Goal: Task Accomplishment & Management: Manage account settings

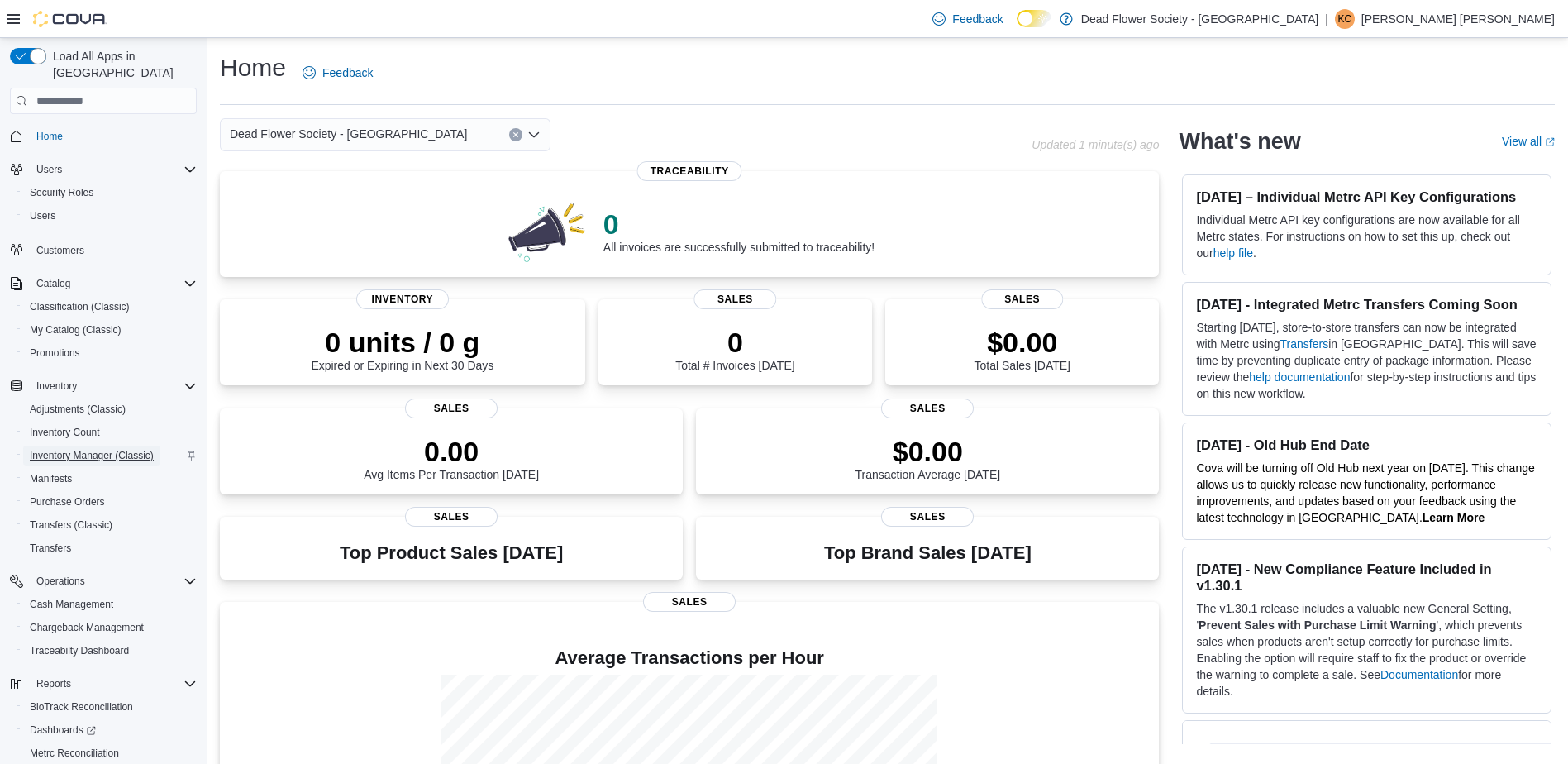
click at [77, 449] on span "Inventory Manager (Classic)" at bounding box center [92, 455] width 124 height 14
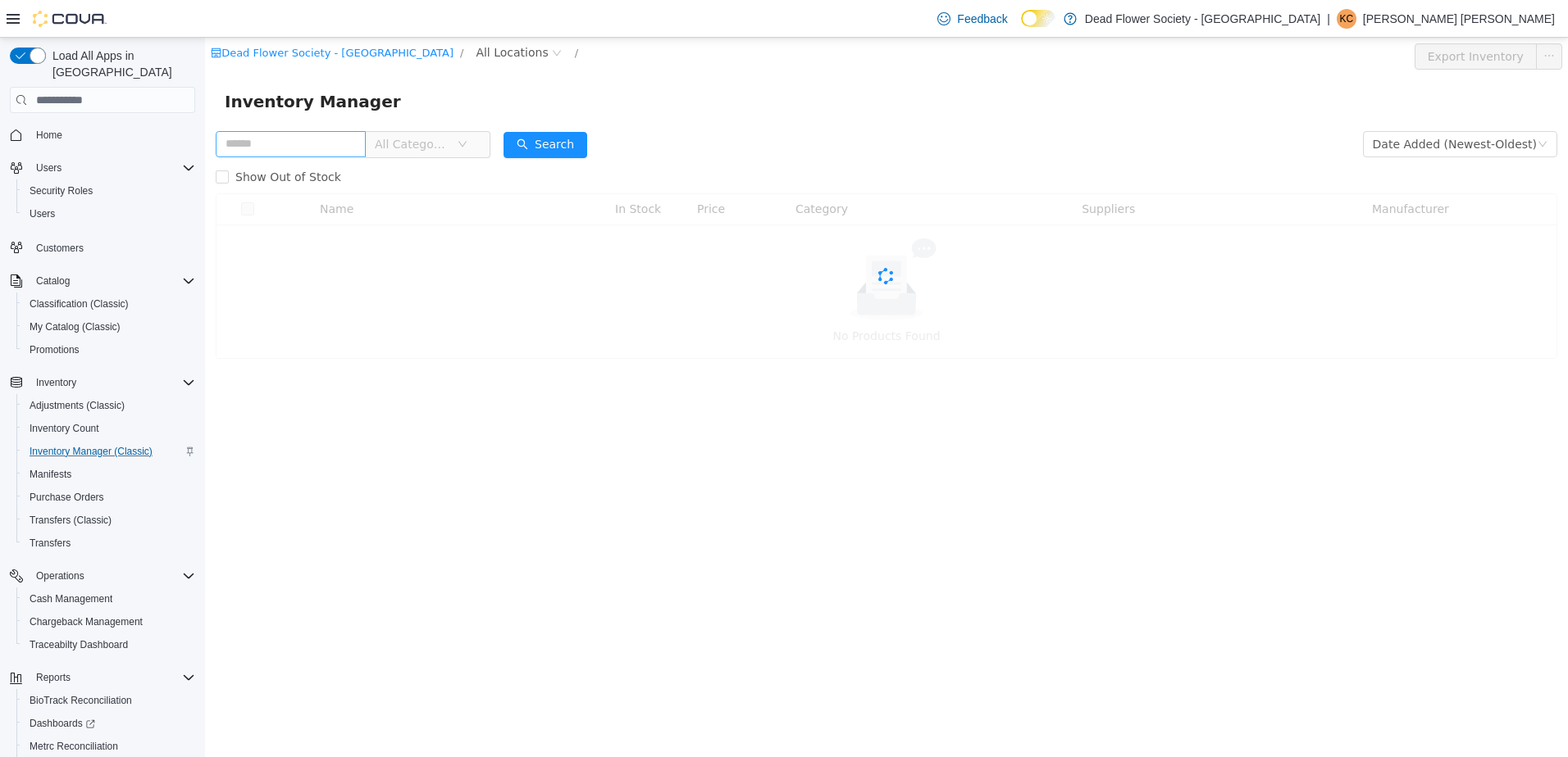
click at [296, 151] on input "text" at bounding box center [290, 144] width 150 height 26
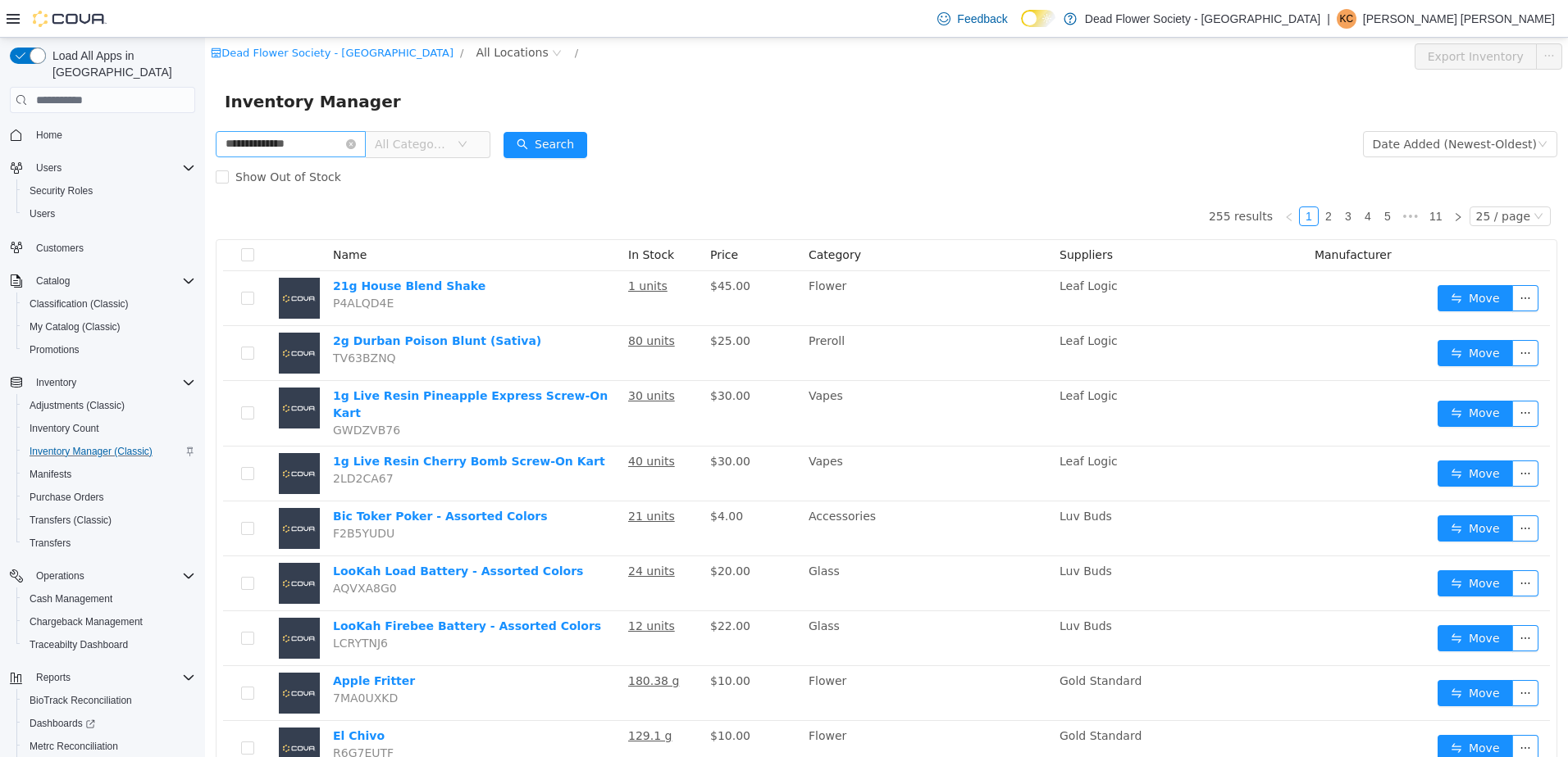
type input "**********"
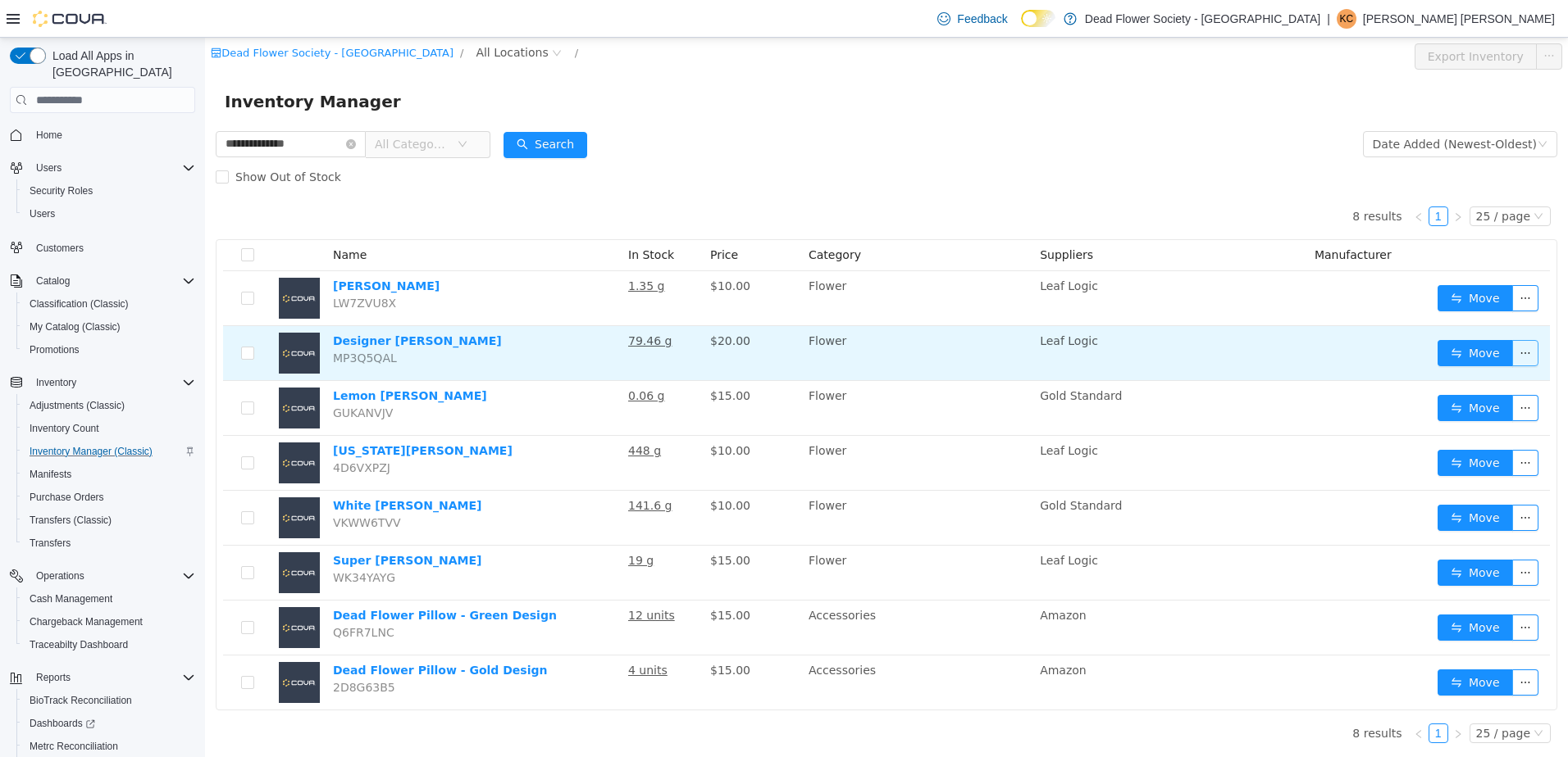
drag, startPoint x: 1531, startPoint y: 344, endPoint x: 1514, endPoint y: 350, distance: 18.0
click at [1530, 345] on button "button" at bounding box center [1525, 353] width 26 height 26
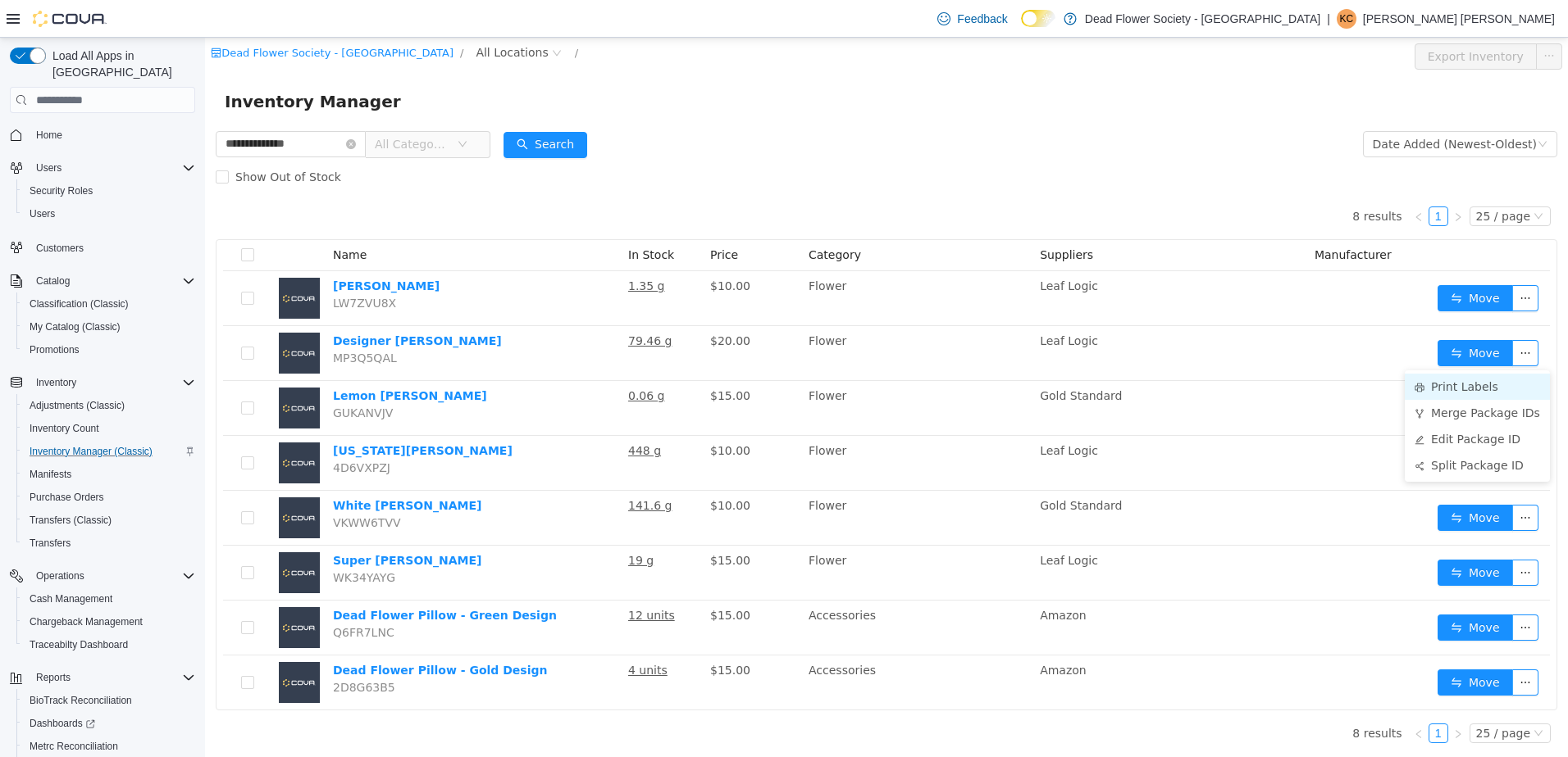
click at [1452, 390] on li "Print Labels" at bounding box center [1477, 386] width 145 height 26
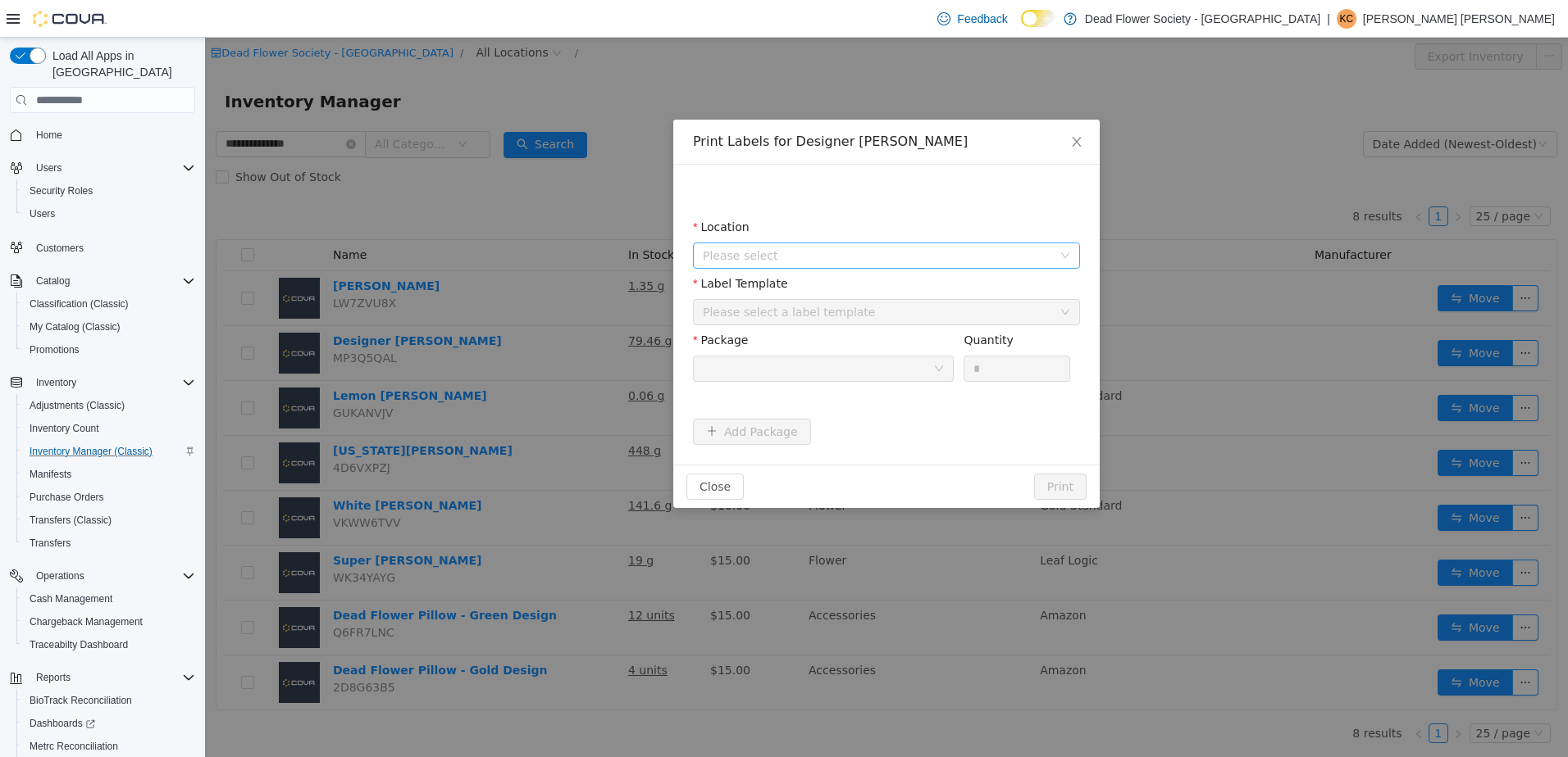
click at [930, 257] on span "Please select" at bounding box center [877, 256] width 349 height 16
drag, startPoint x: 918, startPoint y: 337, endPoint x: 918, endPoint y: 315, distance: 22.0
click at [918, 338] on span "[STREET_ADDRESS]" at bounding box center [903, 347] width 346 height 23
click at [918, 306] on div "Please select a label template" at bounding box center [877, 312] width 349 height 16
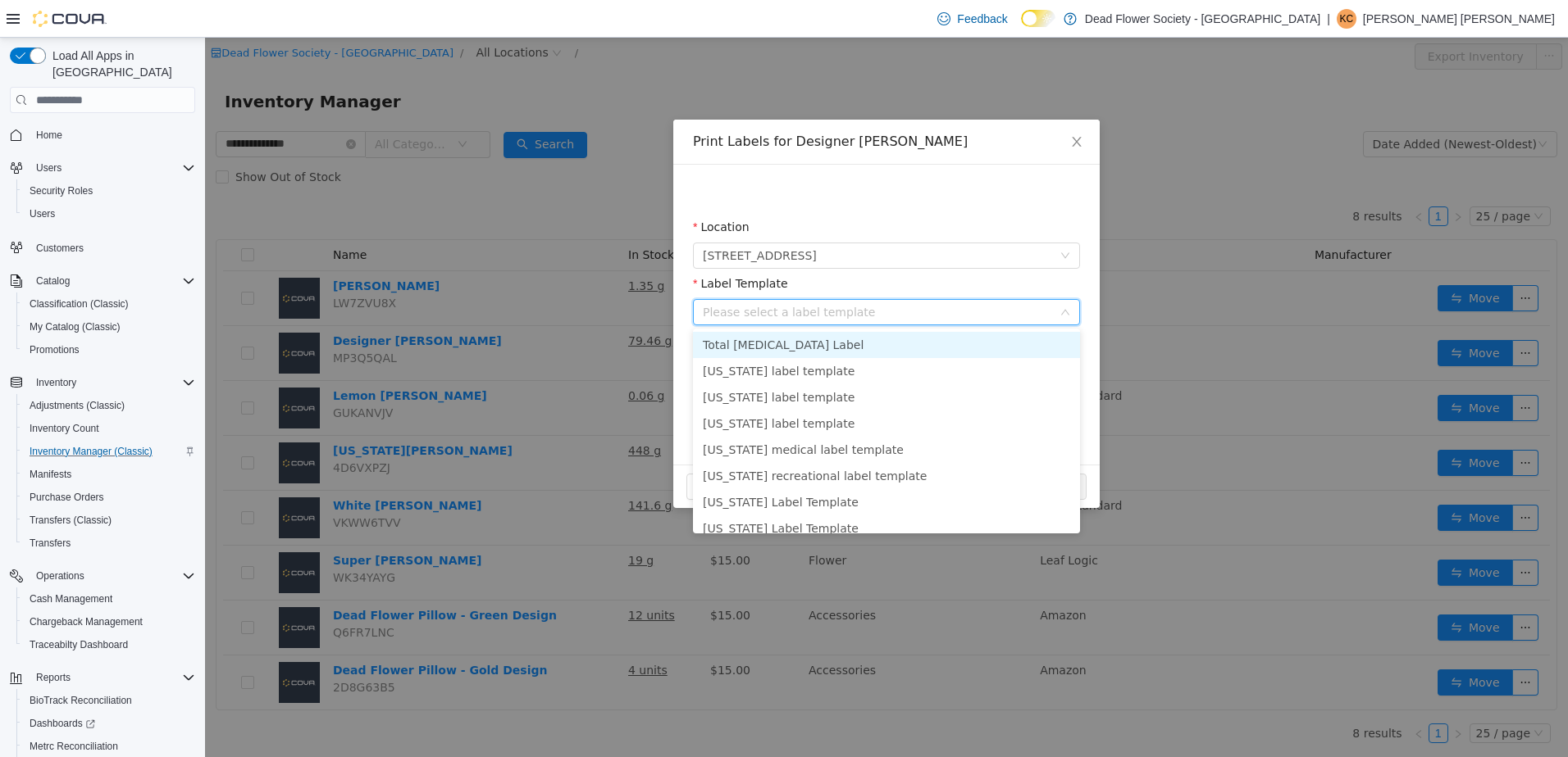
click at [908, 344] on li "Total [MEDICAL_DATA] Label" at bounding box center [886, 345] width 387 height 26
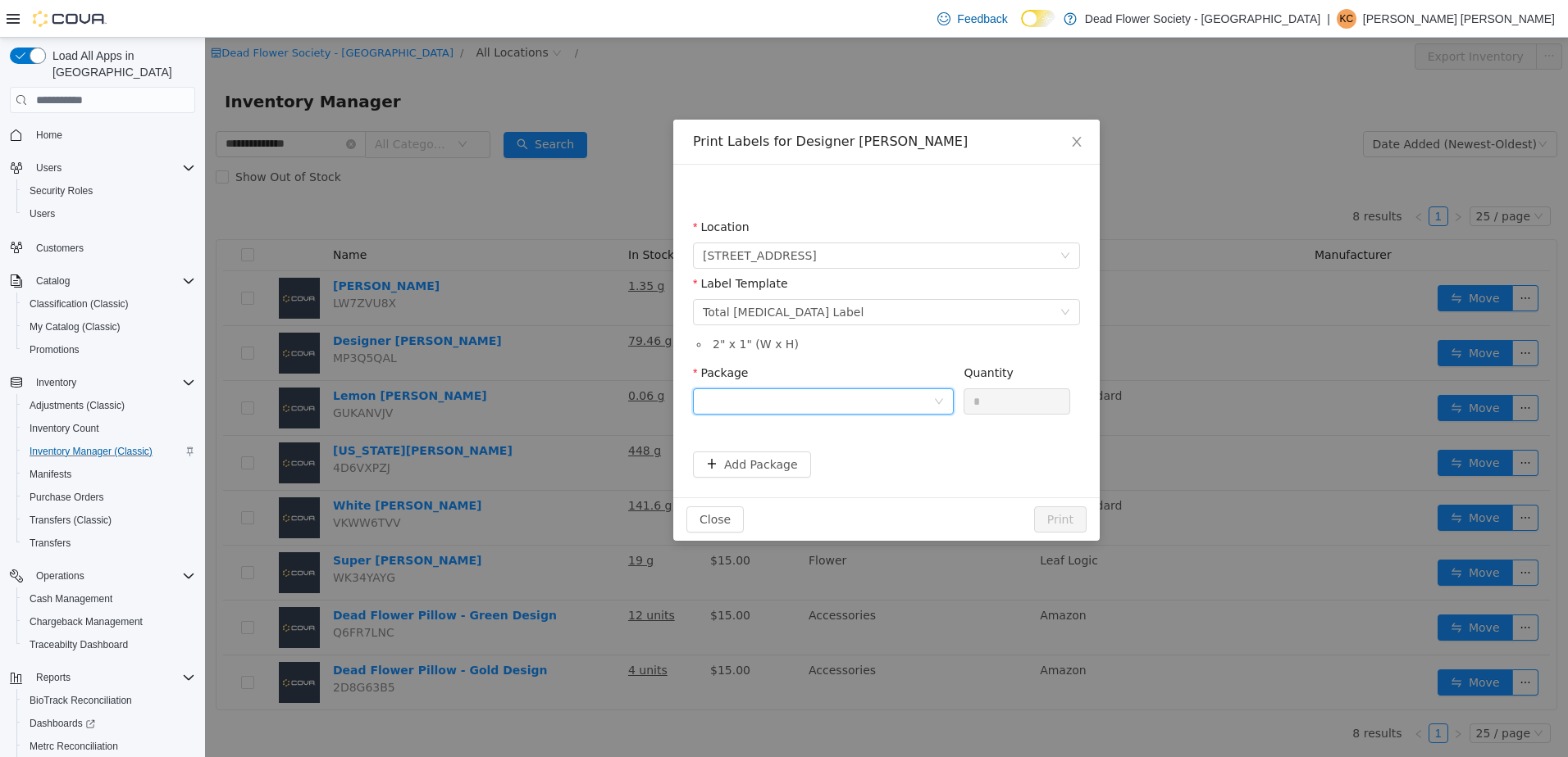
click at [839, 411] on div at bounding box center [818, 401] width 231 height 24
click at [840, 462] on li "06202025" at bounding box center [823, 460] width 261 height 26
click at [1060, 524] on button "Print" at bounding box center [1060, 519] width 52 height 26
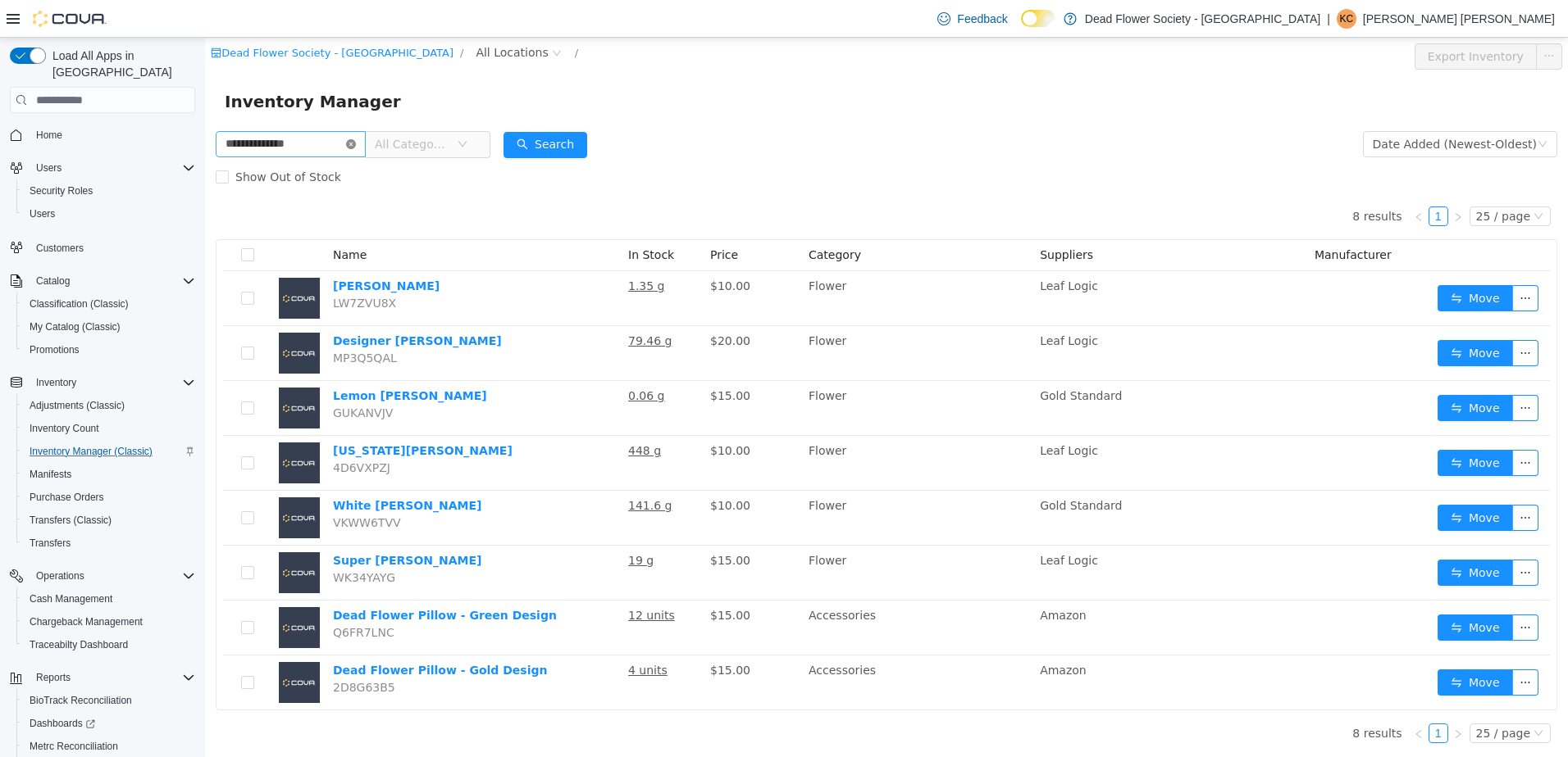
click at [356, 141] on icon "icon: close-circle" at bounding box center [350, 144] width 10 height 10
click at [362, 141] on input "text" at bounding box center [290, 144] width 150 height 26
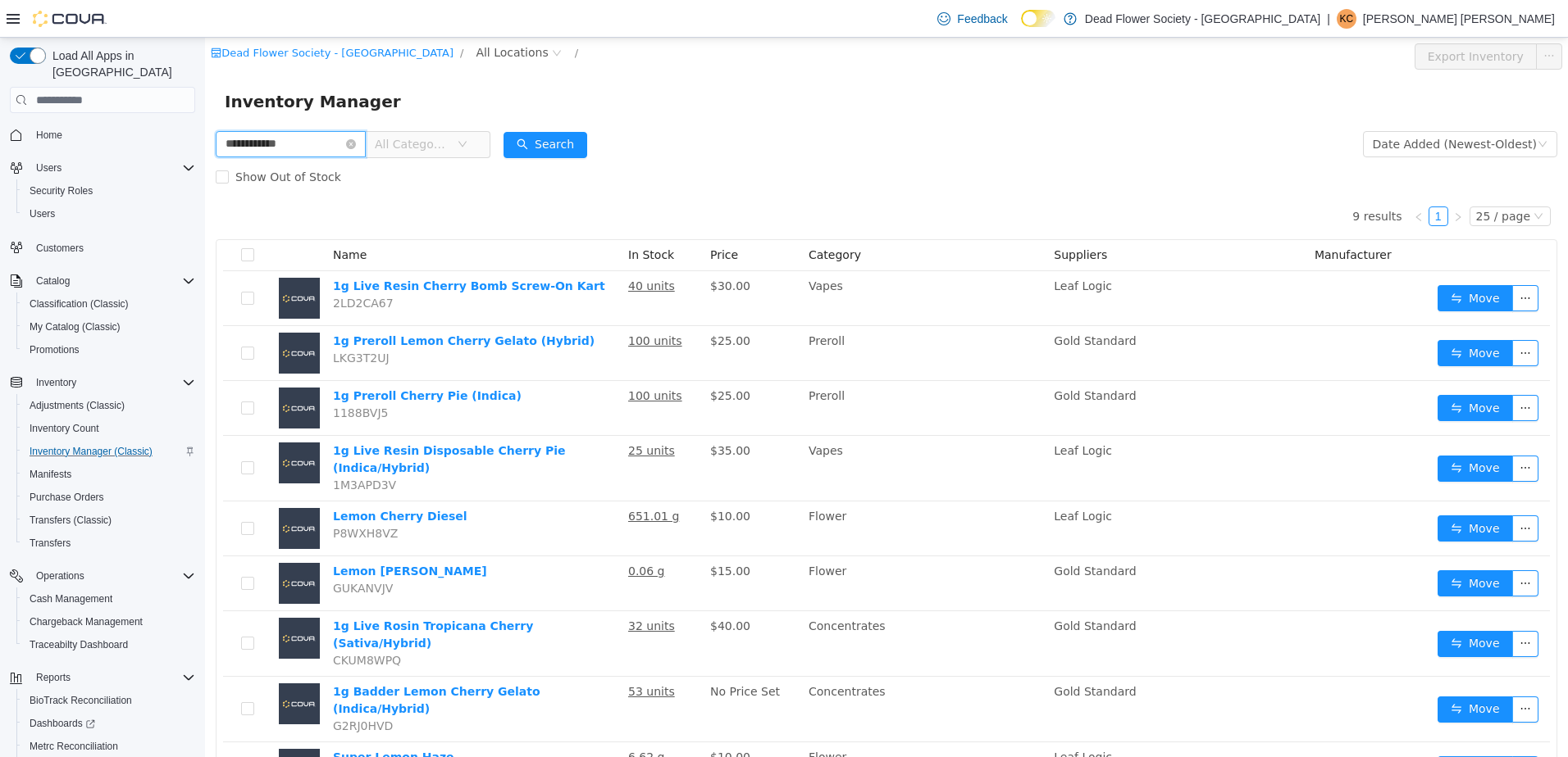
click at [334, 143] on input "**********" at bounding box center [290, 144] width 150 height 26
type input "**********"
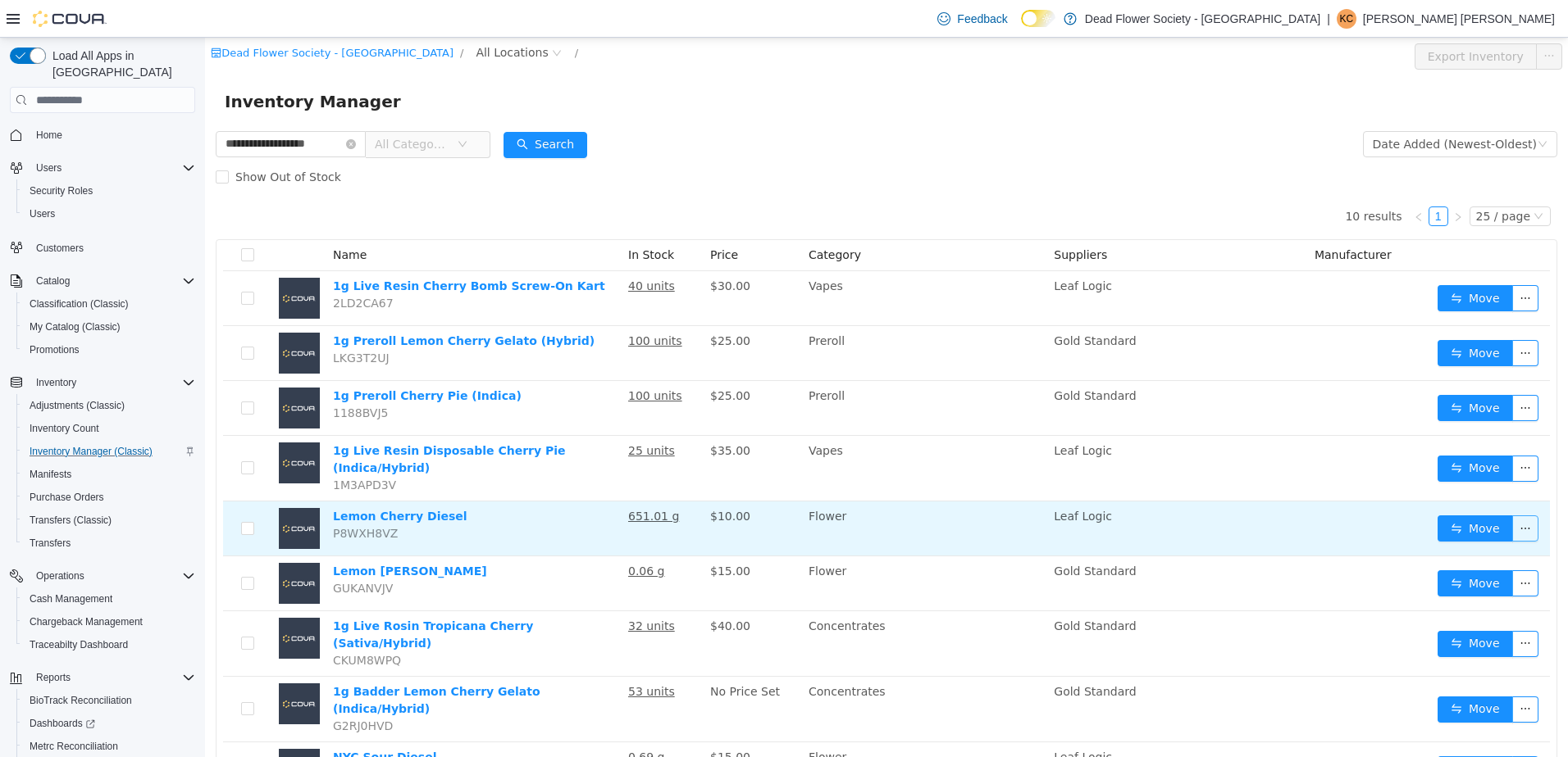
click at [1514, 516] on button "button" at bounding box center [1525, 528] width 26 height 26
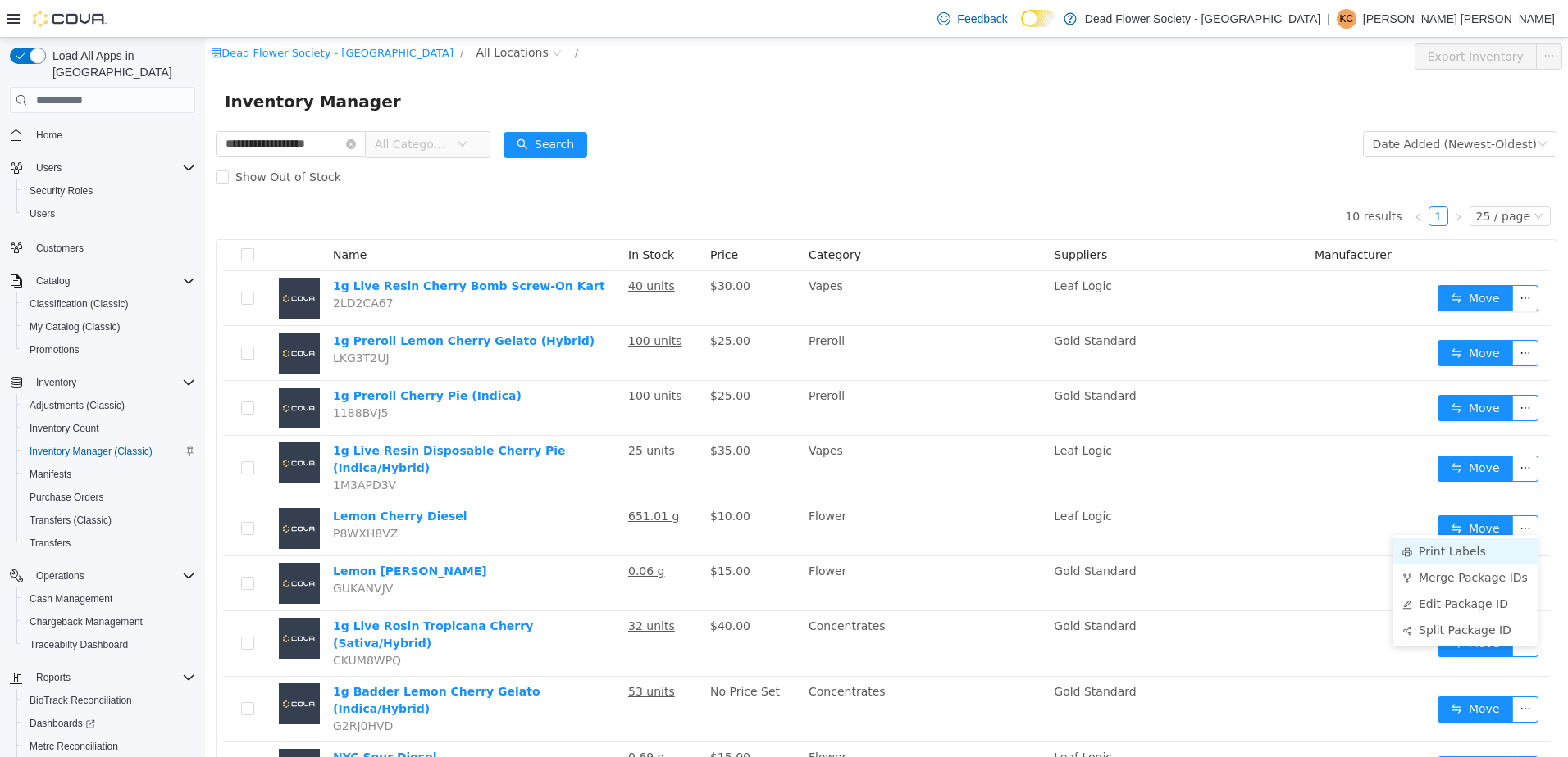
click at [1484, 545] on li "Print Labels" at bounding box center [1464, 551] width 145 height 26
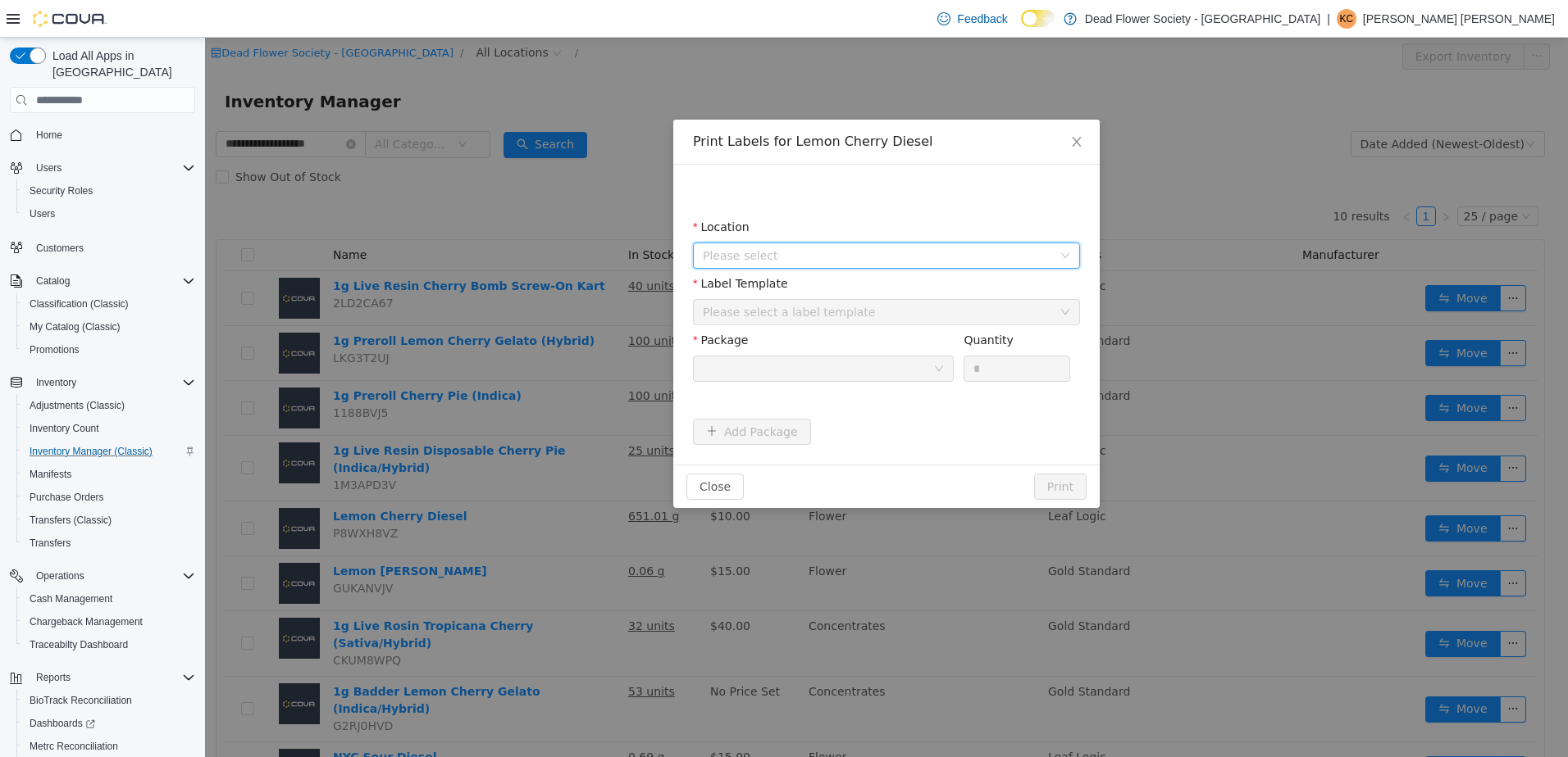
drag, startPoint x: 862, startPoint y: 252, endPoint x: 859, endPoint y: 260, distance: 8.5
click at [861, 255] on span "Please select" at bounding box center [877, 256] width 349 height 16
click at [848, 347] on span "[STREET_ADDRESS]" at bounding box center [792, 347] width 114 height 14
drag, startPoint x: 851, startPoint y: 316, endPoint x: 850, endPoint y: 327, distance: 11.0
click at [850, 323] on div "Please select a label template" at bounding box center [881, 311] width 357 height 24
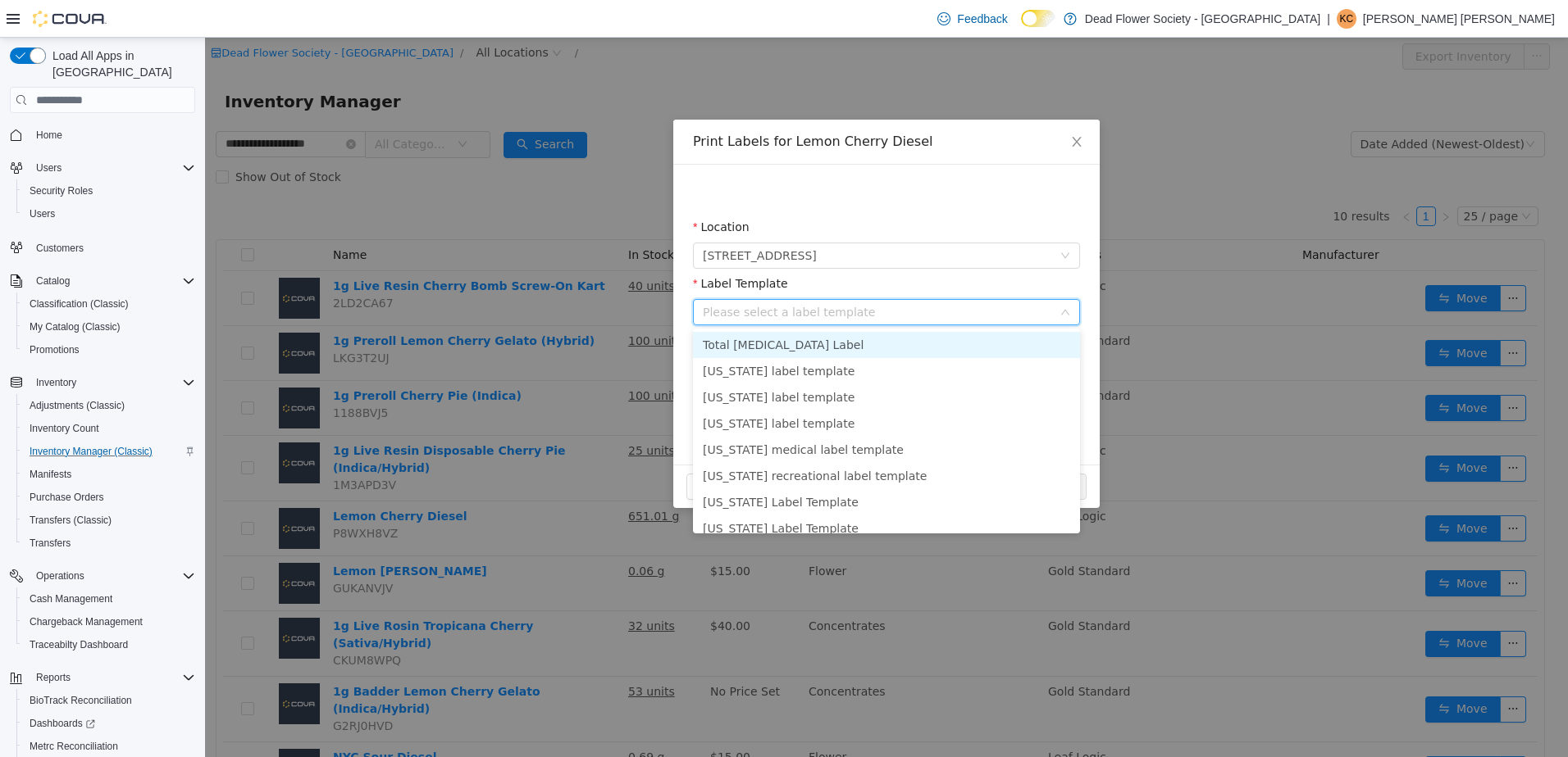
click at [848, 343] on li "Total [MEDICAL_DATA] Label" at bounding box center [886, 345] width 387 height 26
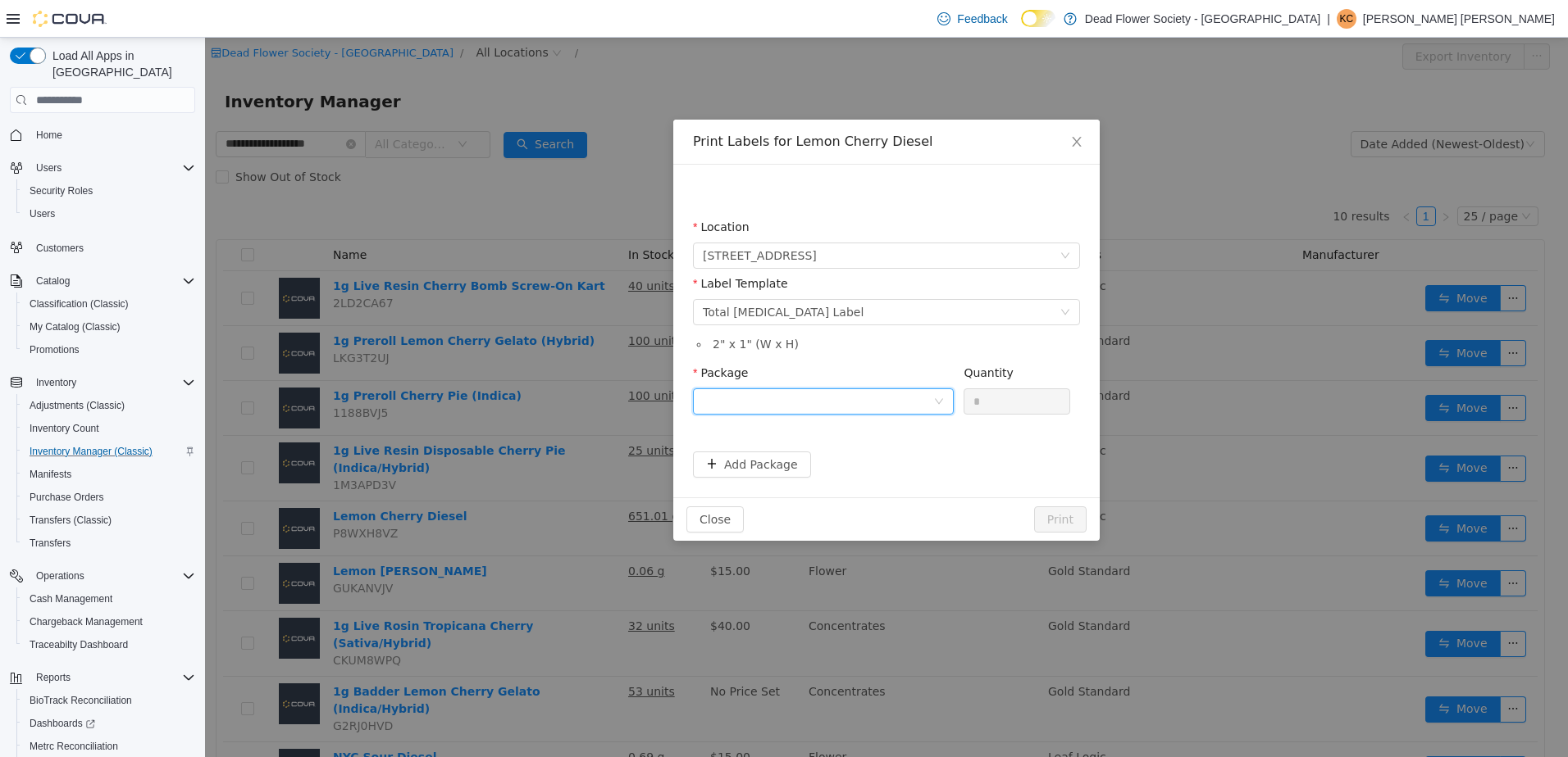
drag, startPoint x: 849, startPoint y: 405, endPoint x: 846, endPoint y: 416, distance: 11.4
click at [848, 411] on div at bounding box center [818, 401] width 231 height 24
click at [829, 459] on li "837466" at bounding box center [823, 460] width 261 height 26
click at [1060, 522] on button "Print" at bounding box center [1060, 519] width 52 height 26
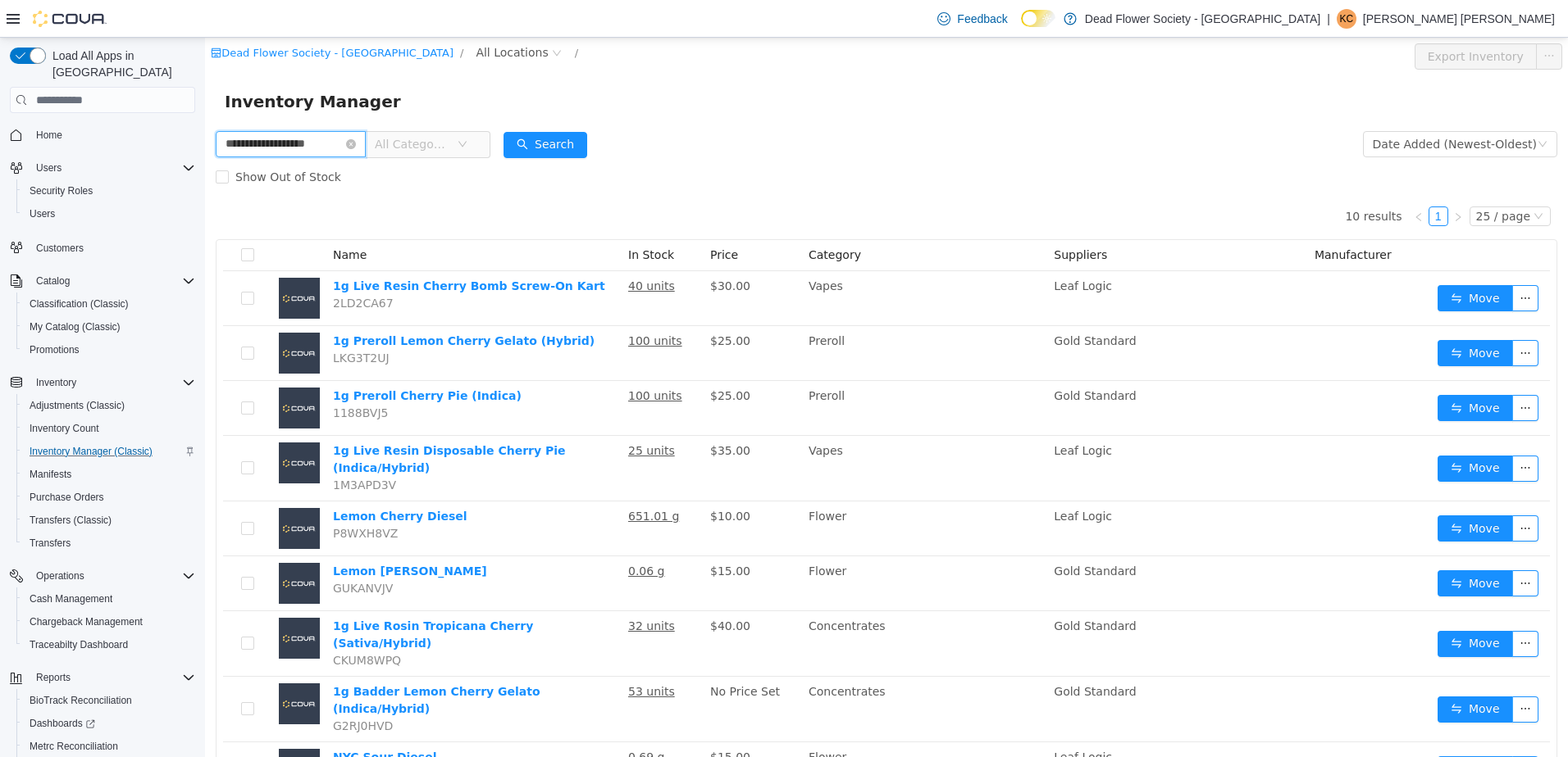
click at [358, 140] on input "**********" at bounding box center [290, 144] width 150 height 26
drag, startPoint x: 370, startPoint y: 148, endPoint x: 356, endPoint y: 146, distance: 14.1
click at [356, 148] on icon "icon: close-circle" at bounding box center [350, 144] width 10 height 10
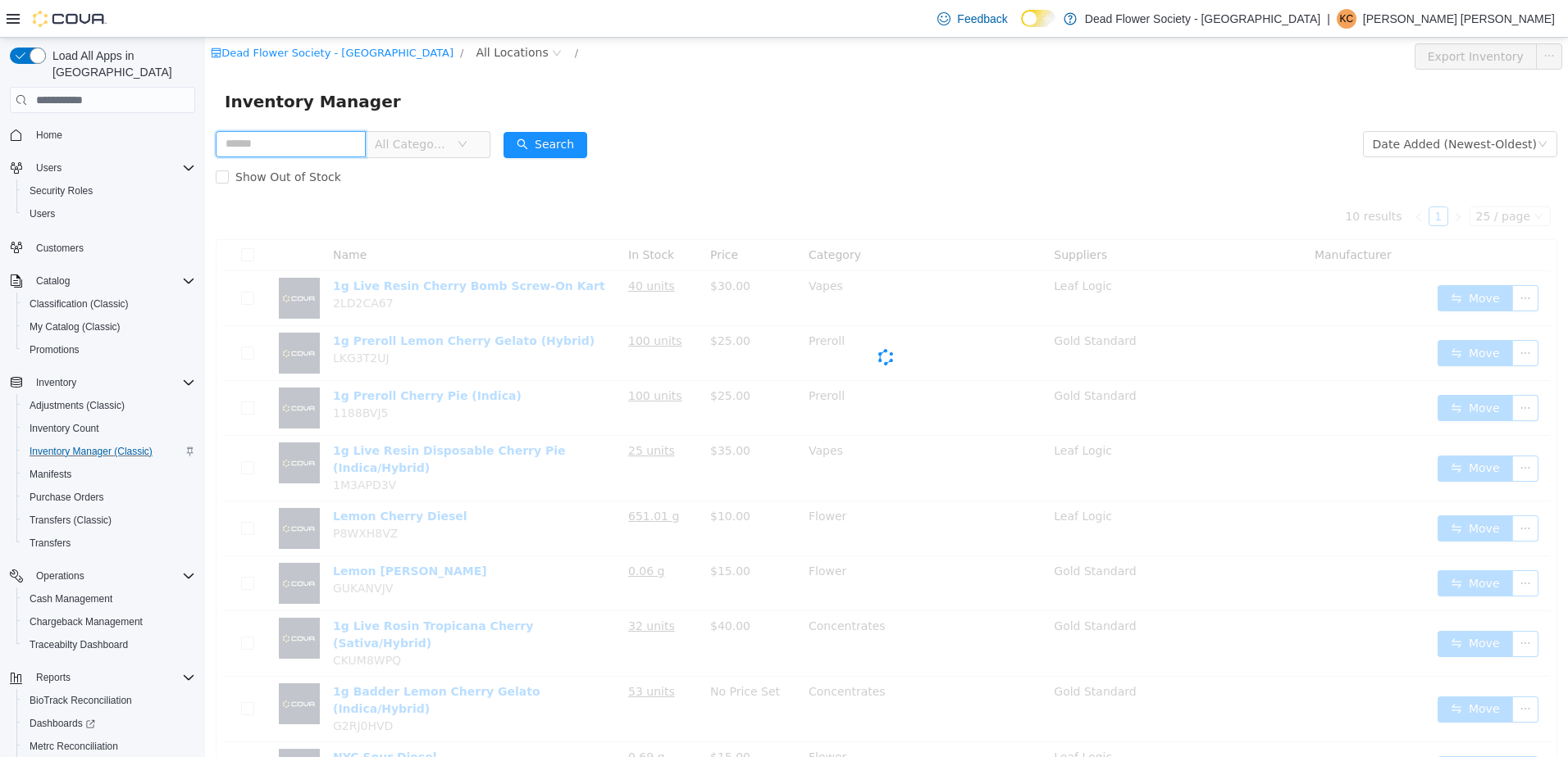
click at [342, 144] on input "text" at bounding box center [290, 144] width 150 height 26
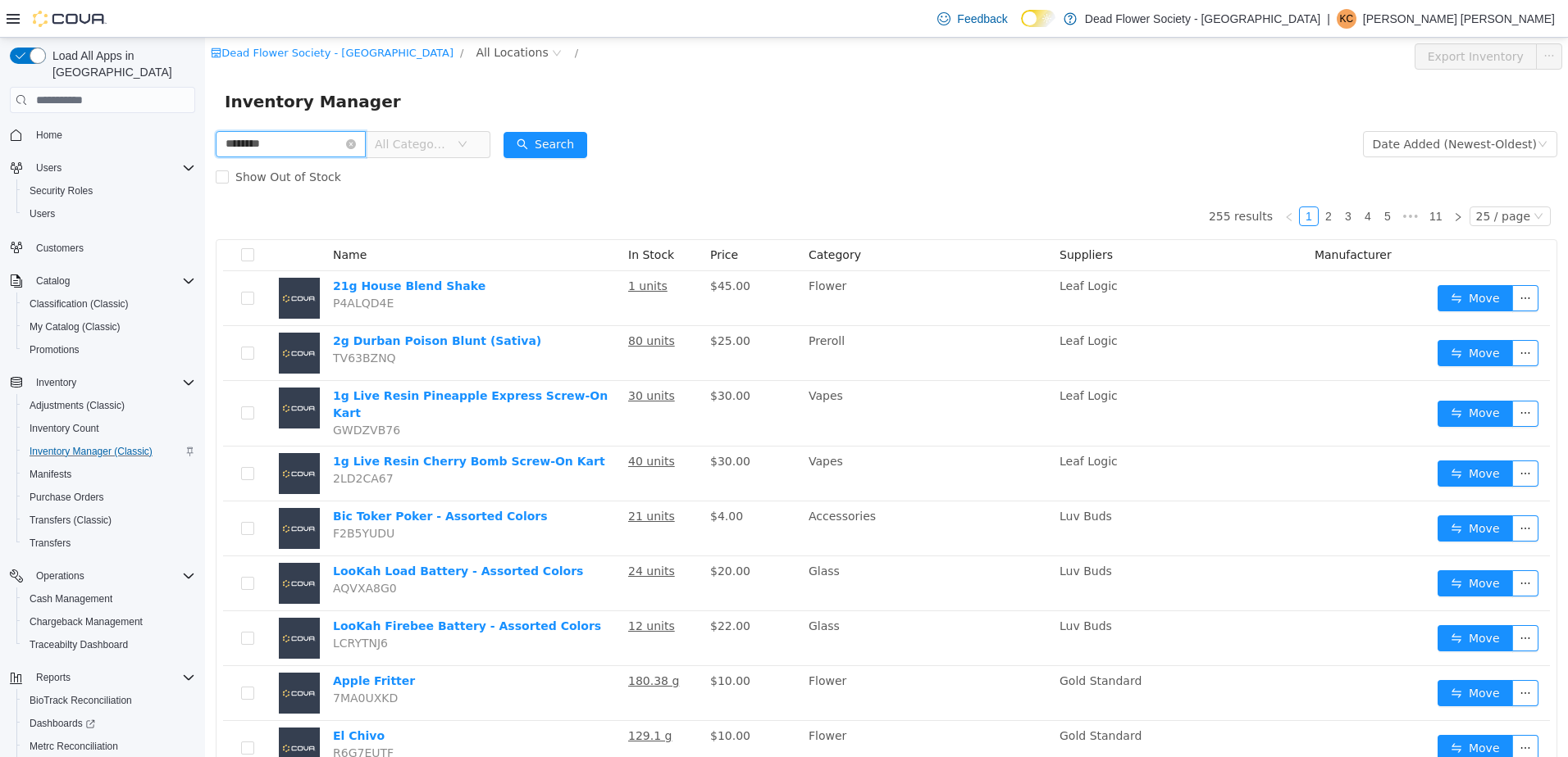
type input "********"
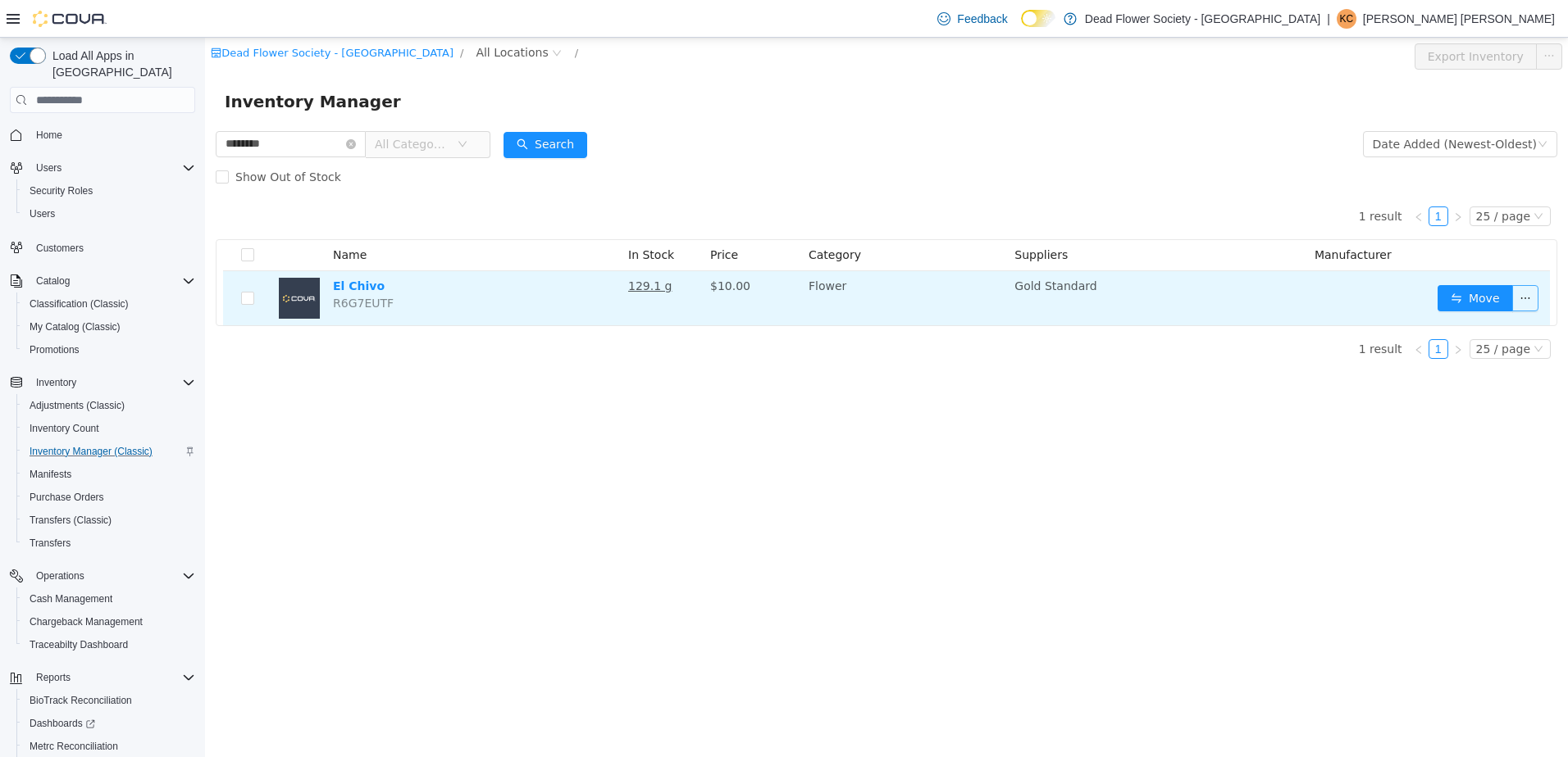
click at [1516, 302] on button "button" at bounding box center [1525, 298] width 26 height 26
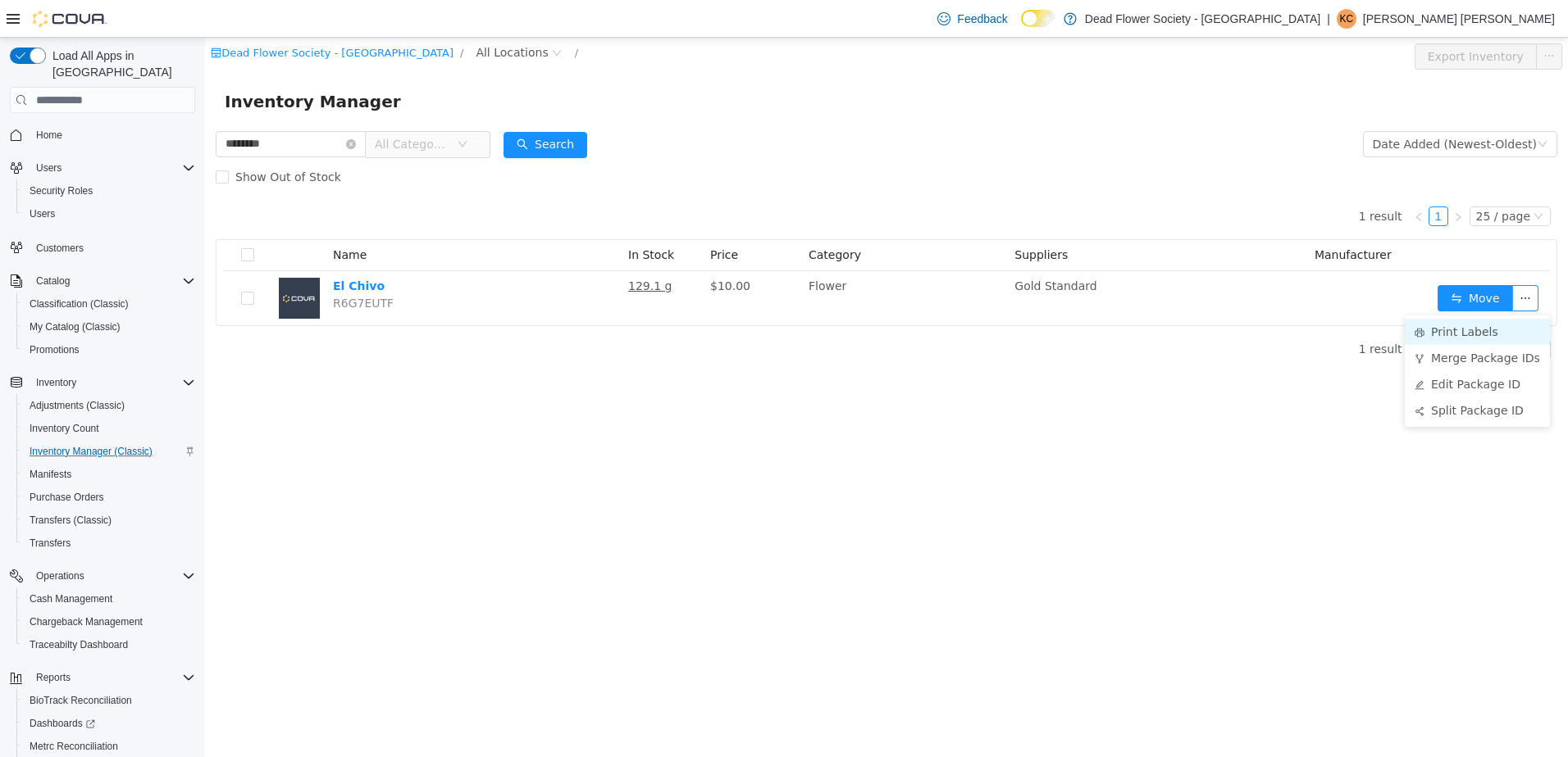
click at [1429, 336] on li "Print Labels" at bounding box center [1477, 331] width 145 height 26
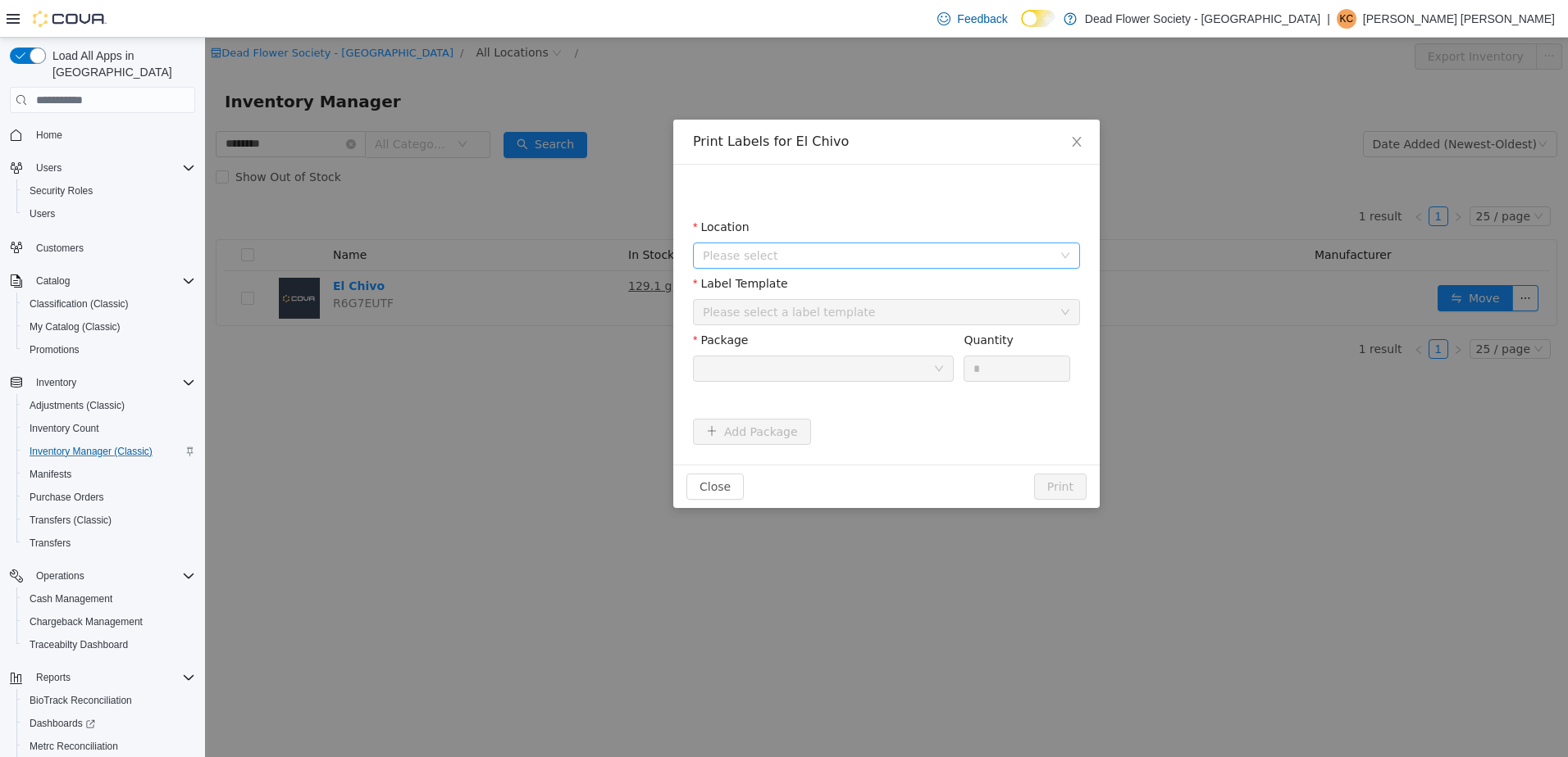
click at [801, 266] on span "Please select" at bounding box center [881, 255] width 357 height 24
click at [800, 336] on li "[STREET_ADDRESS]" at bounding box center [894, 347] width 366 height 23
click at [804, 353] on span "[STREET_ADDRESS]" at bounding box center [792, 347] width 114 height 14
click at [830, 300] on div "Please select a label template" at bounding box center [881, 311] width 357 height 24
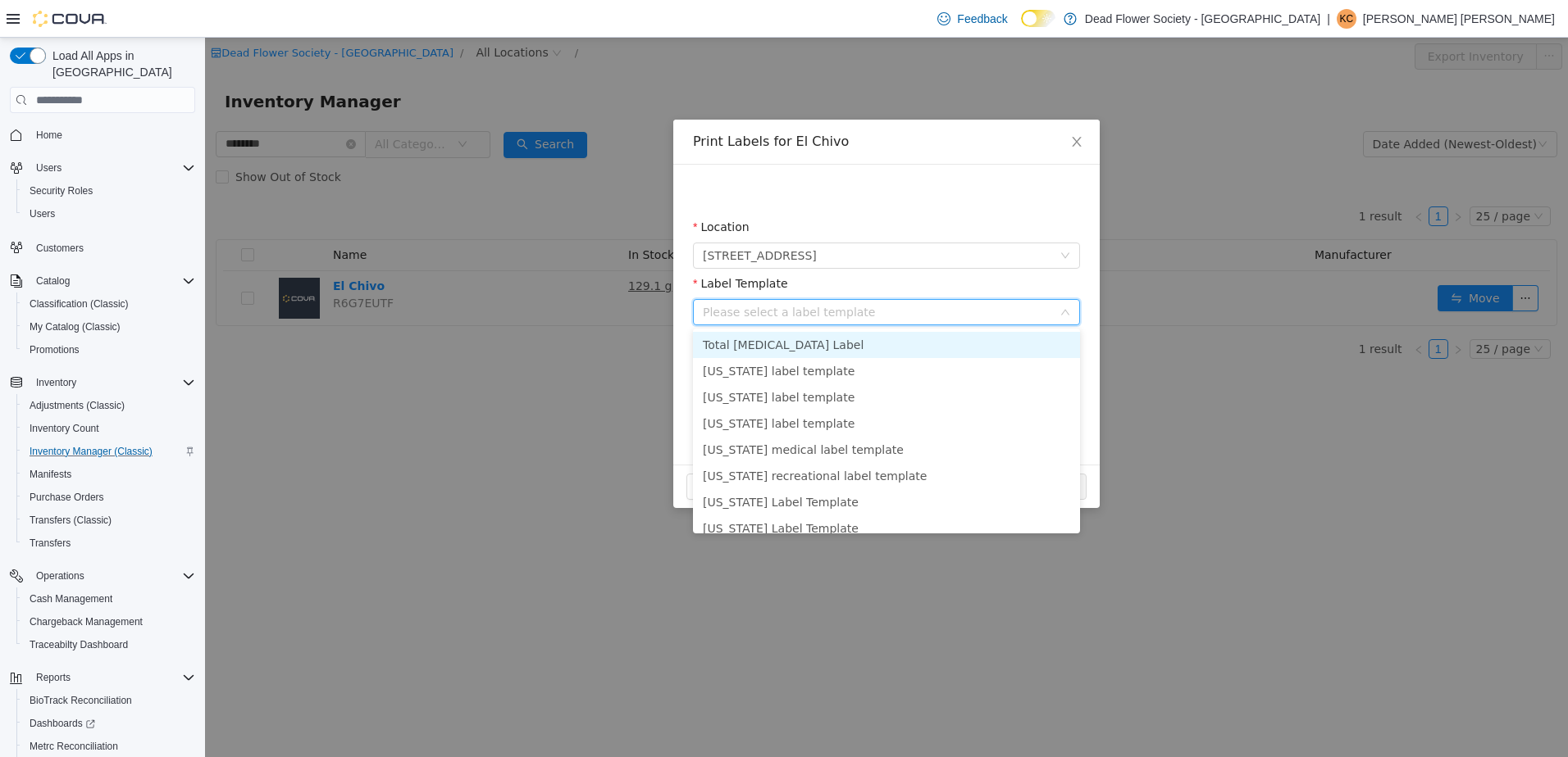
drag, startPoint x: 815, startPoint y: 336, endPoint x: 811, endPoint y: 364, distance: 28.3
click at [816, 336] on li "Total [MEDICAL_DATA] Label" at bounding box center [886, 345] width 387 height 26
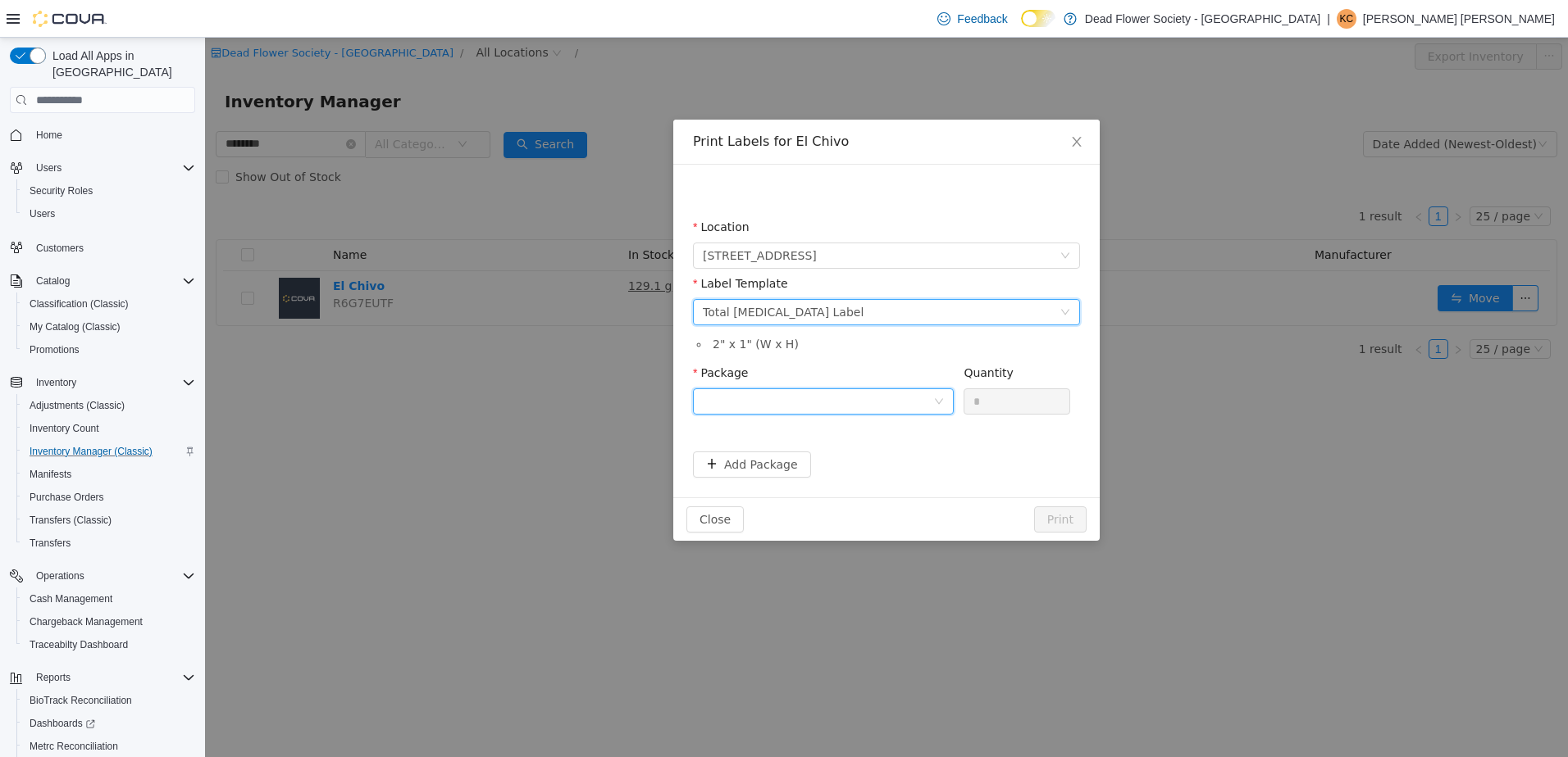
click at [795, 412] on div at bounding box center [818, 401] width 231 height 24
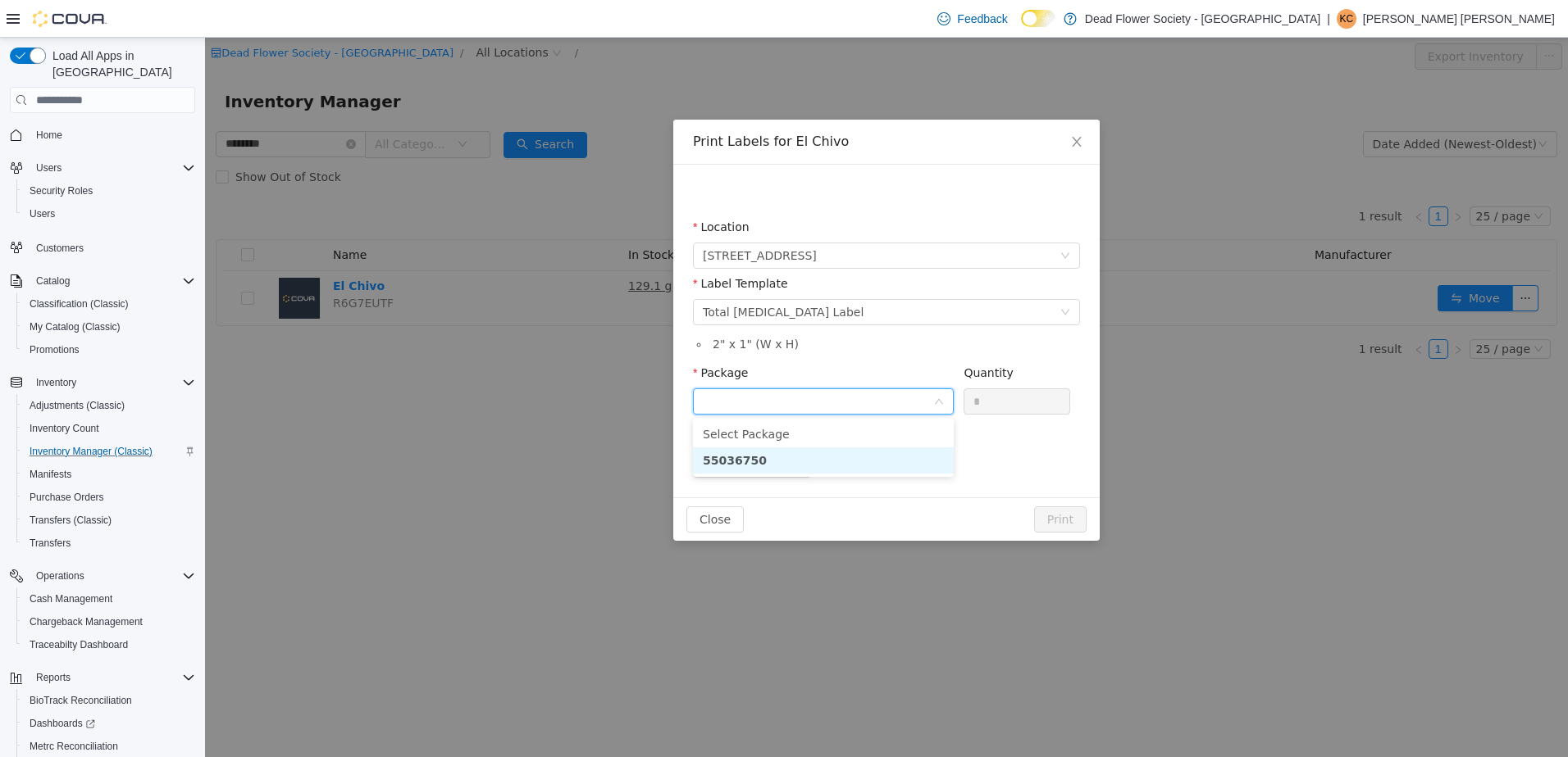
click at [798, 460] on li "55036750" at bounding box center [823, 460] width 261 height 26
click at [1082, 521] on button "Print" at bounding box center [1060, 519] width 52 height 26
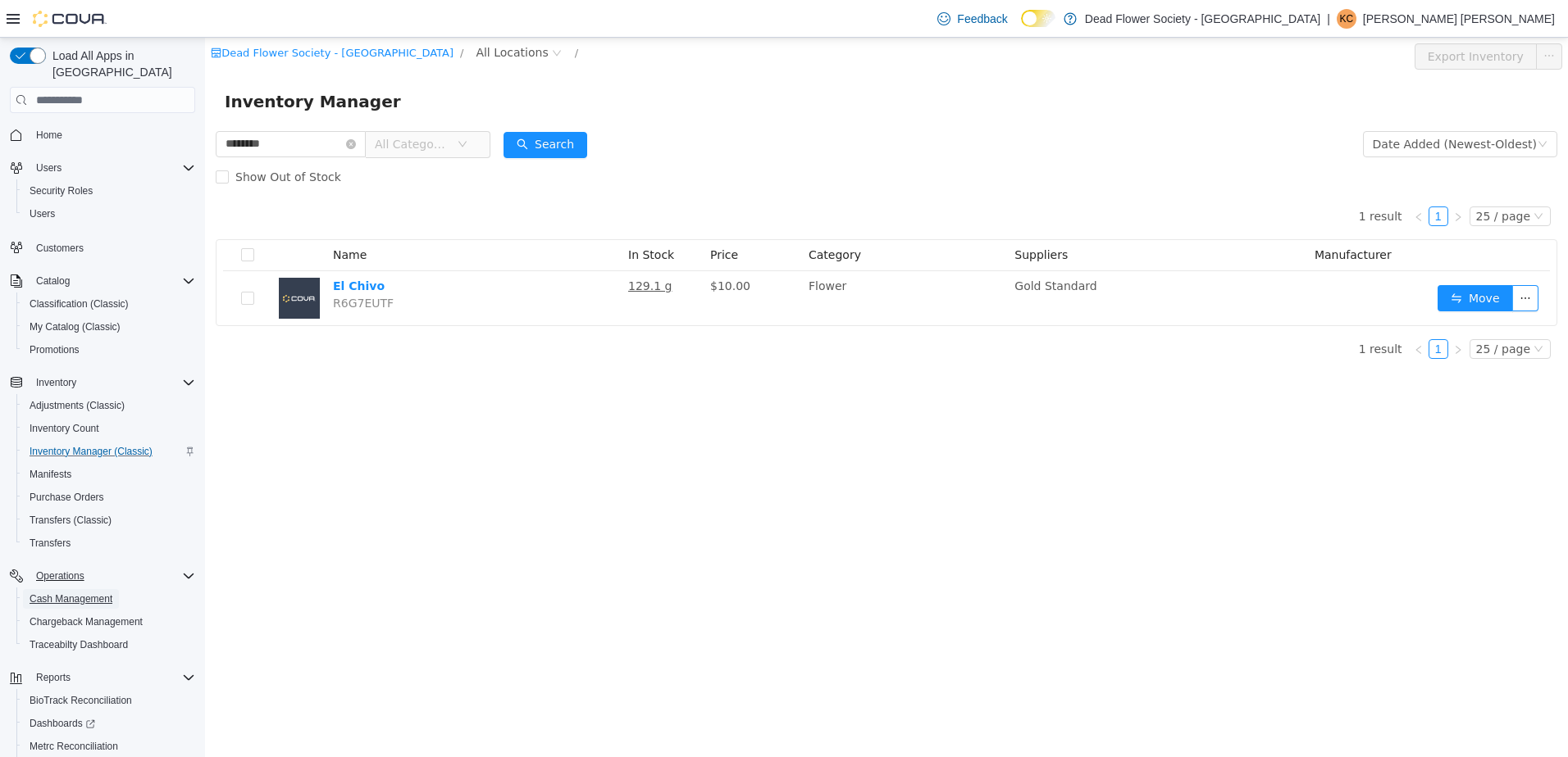
drag, startPoint x: 95, startPoint y: 582, endPoint x: 134, endPoint y: 568, distance: 41.4
click at [95, 592] on span "Cash Management" at bounding box center [71, 599] width 83 height 14
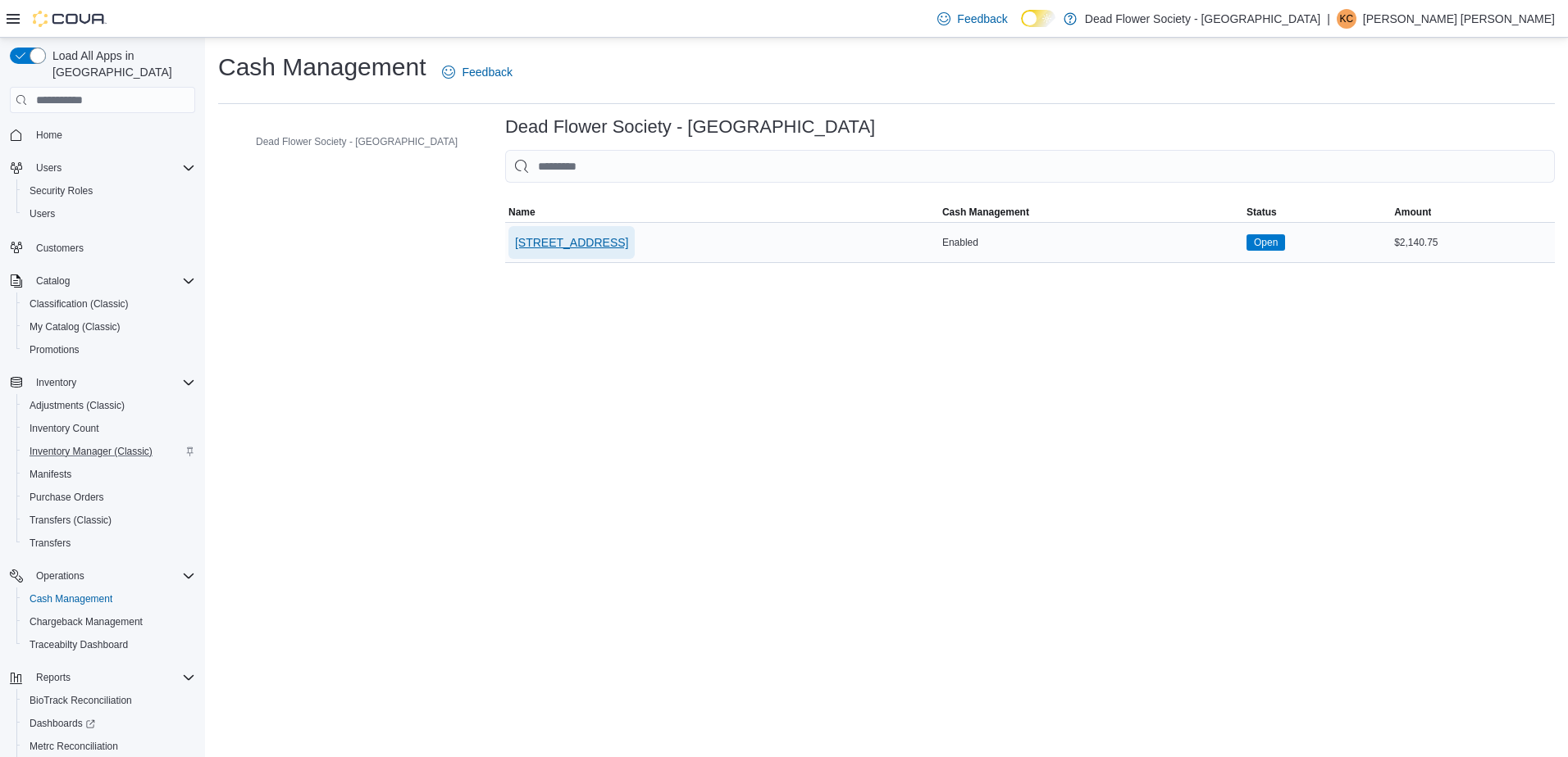
click at [576, 248] on span "[STREET_ADDRESS]" at bounding box center [572, 242] width 113 height 16
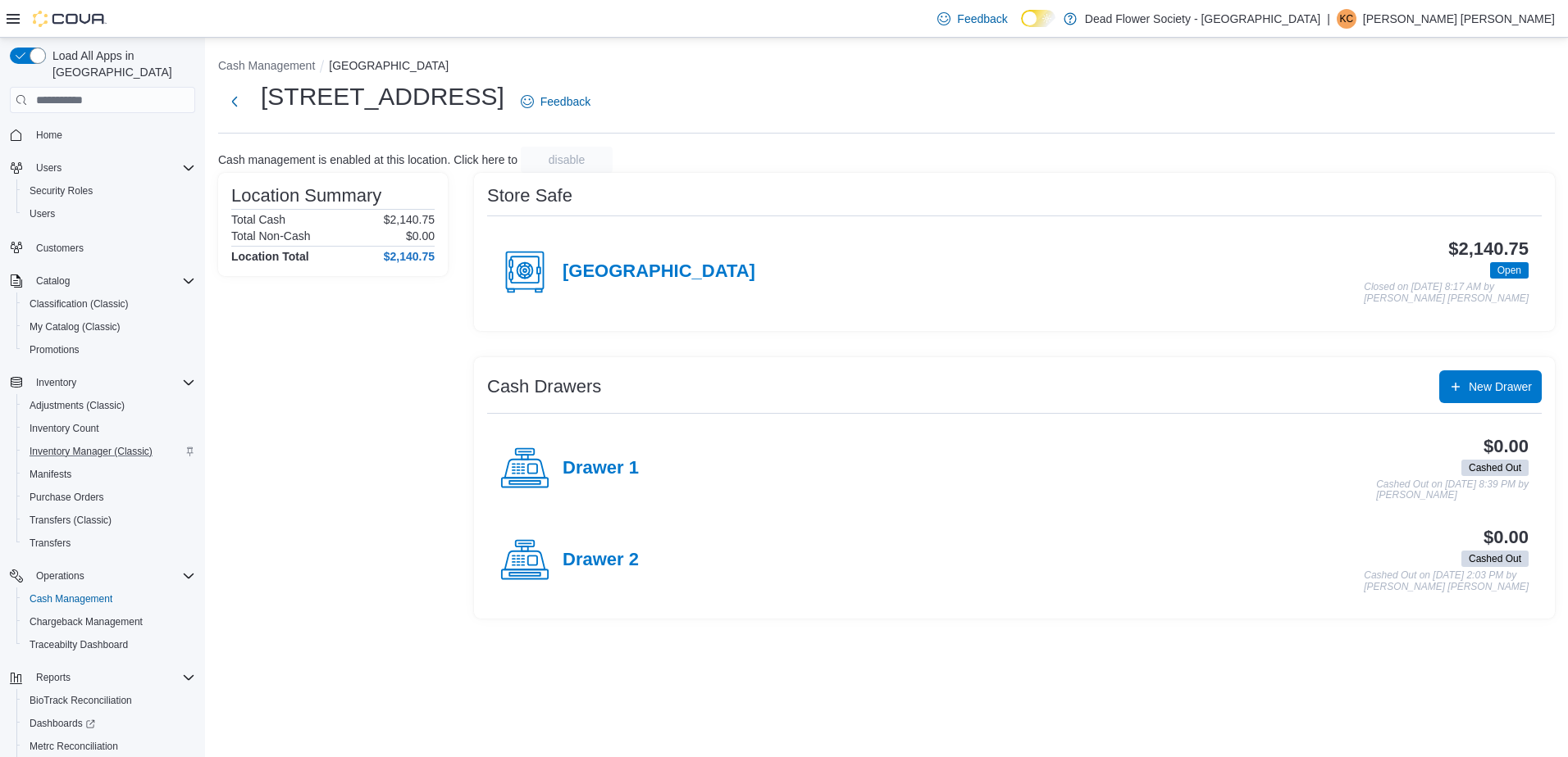
click at [593, 469] on h4 "Drawer 1" at bounding box center [601, 469] width 77 height 22
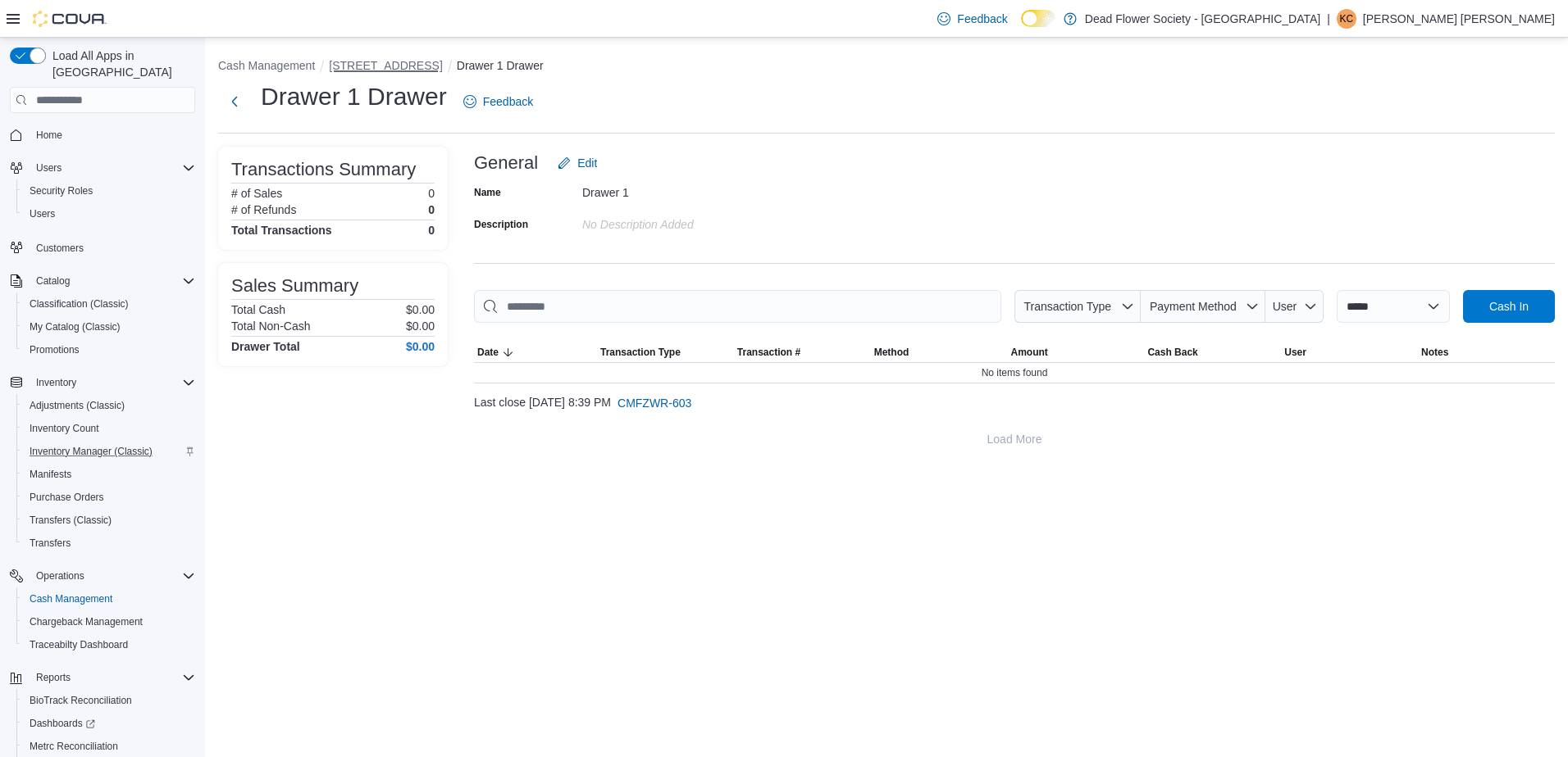
click at [399, 68] on button "[STREET_ADDRESS]" at bounding box center [385, 66] width 113 height 14
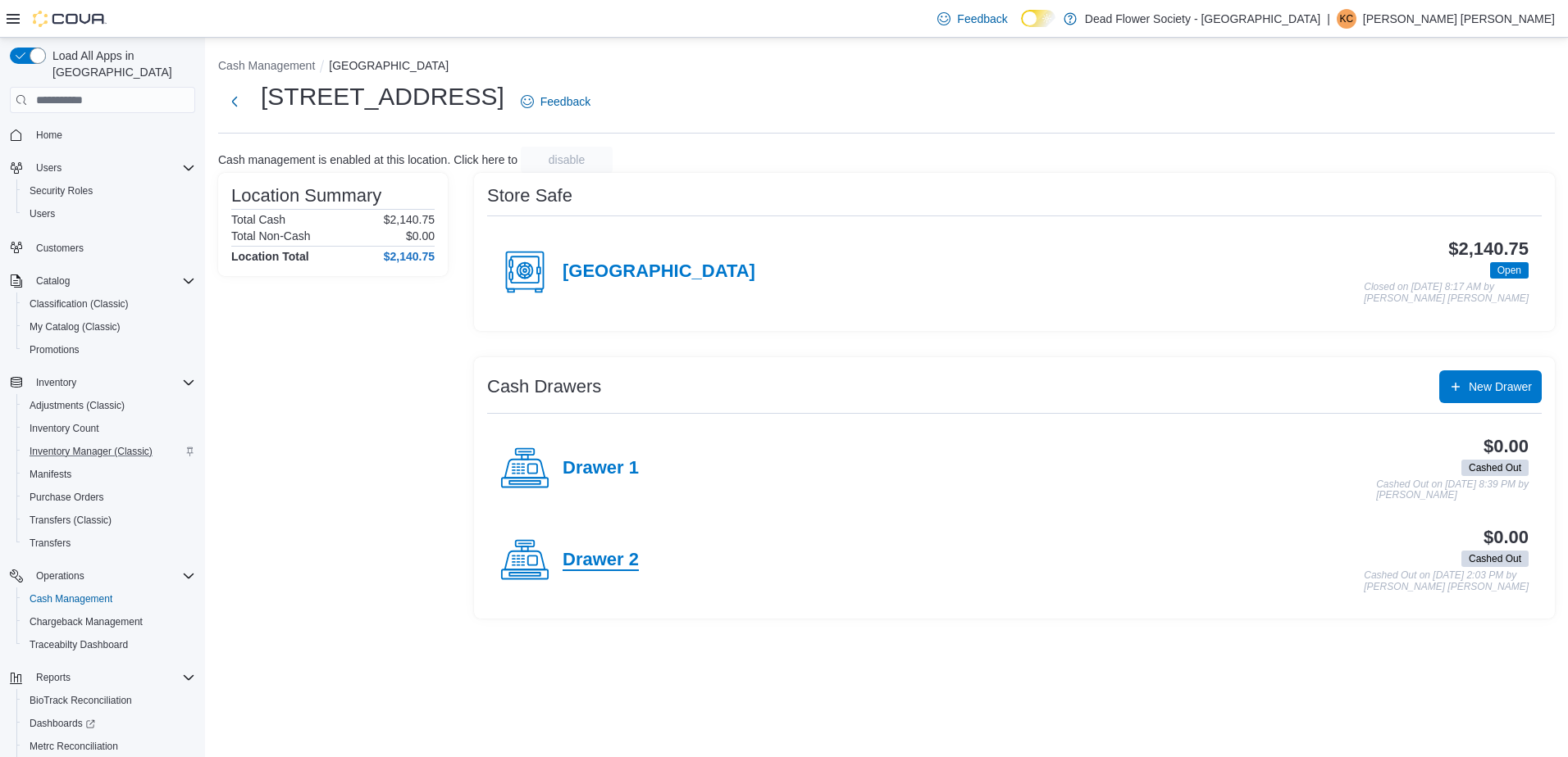
click at [596, 563] on h4 "Drawer 2" at bounding box center [601, 561] width 77 height 22
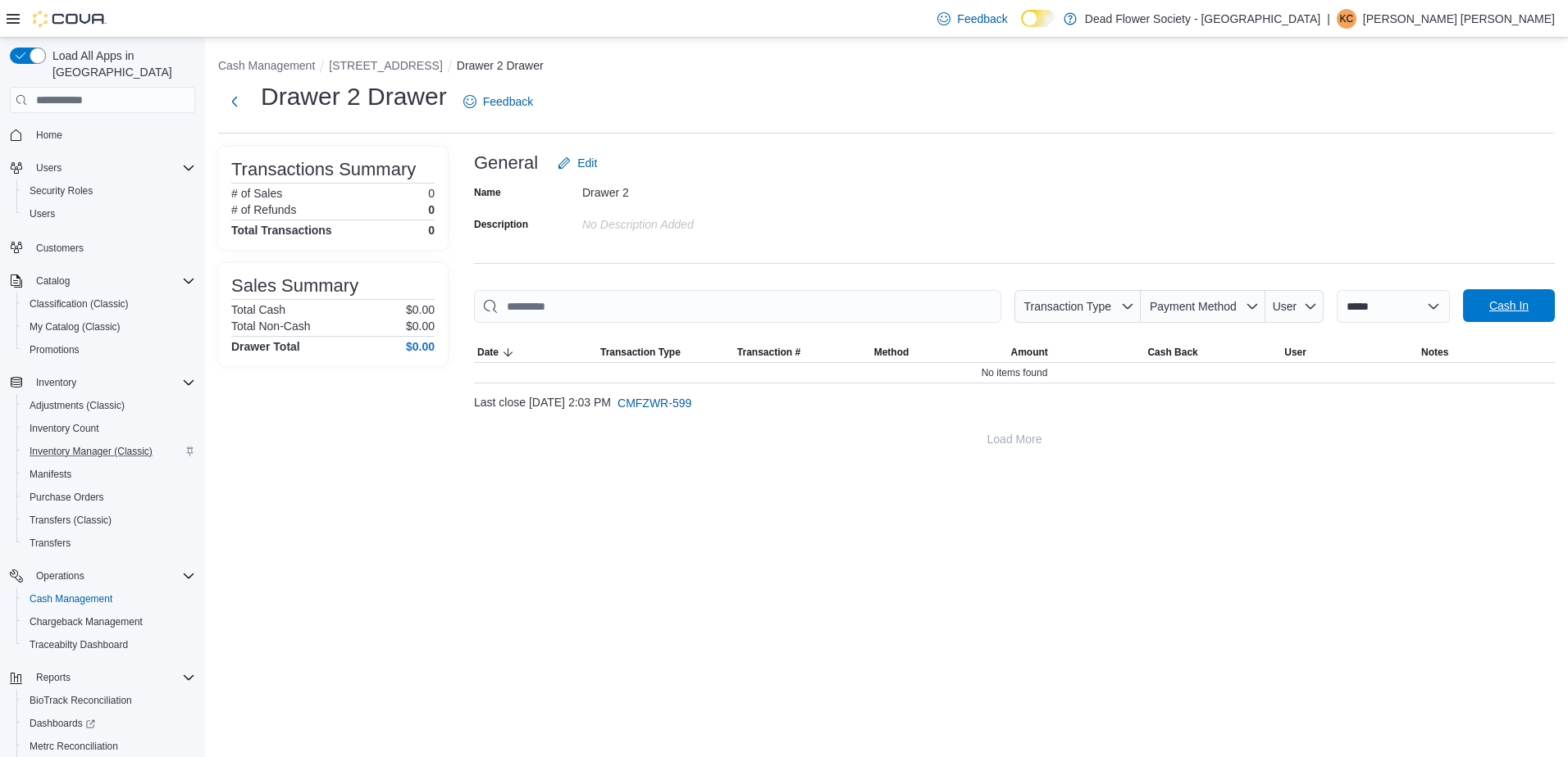
click at [1513, 310] on span "Cash In" at bounding box center [1509, 306] width 40 height 16
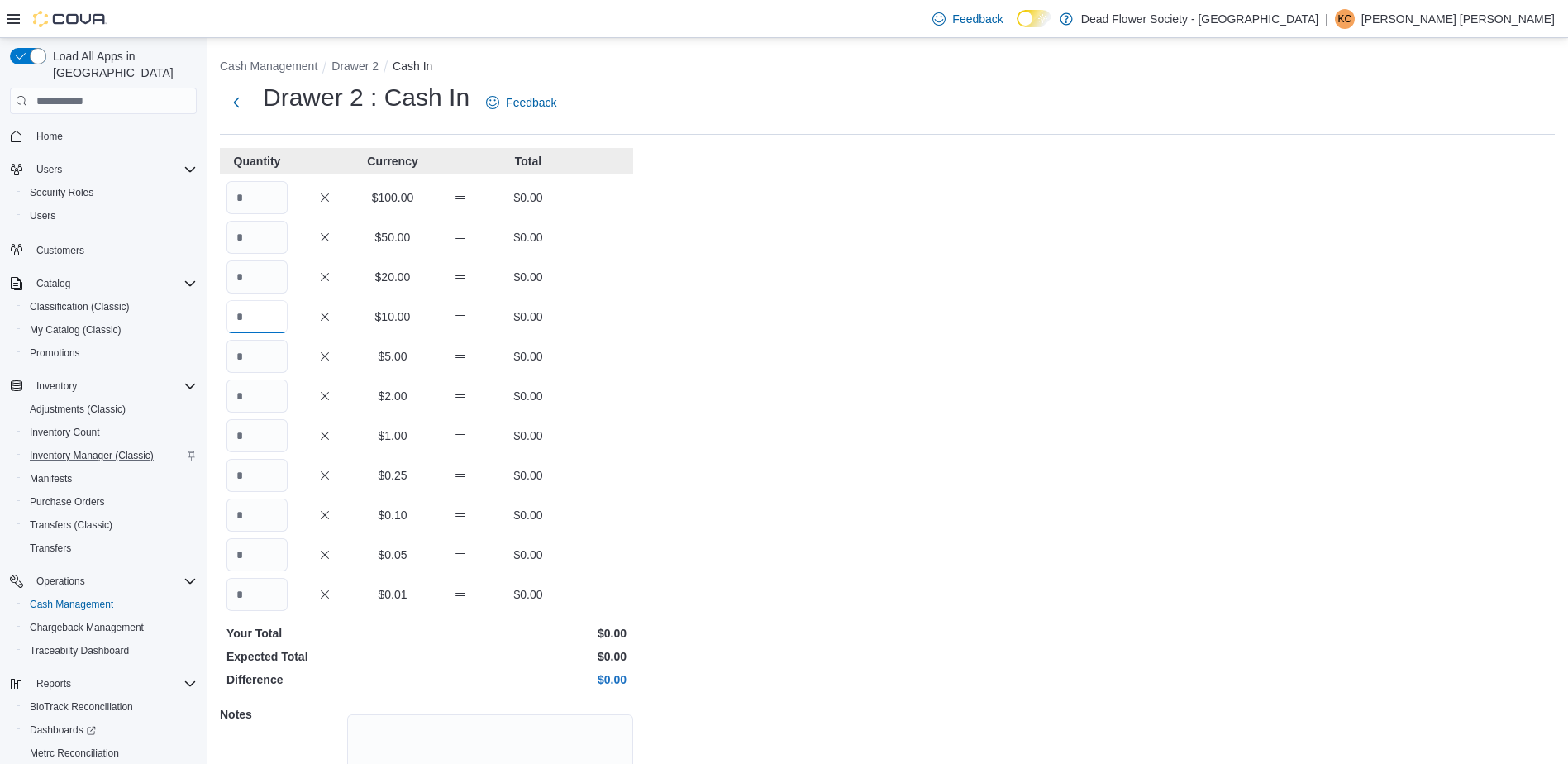
click at [272, 332] on input "Quantity" at bounding box center [257, 317] width 61 height 33
click at [277, 273] on input "Quantity" at bounding box center [257, 277] width 61 height 33
type input "*"
type input "**"
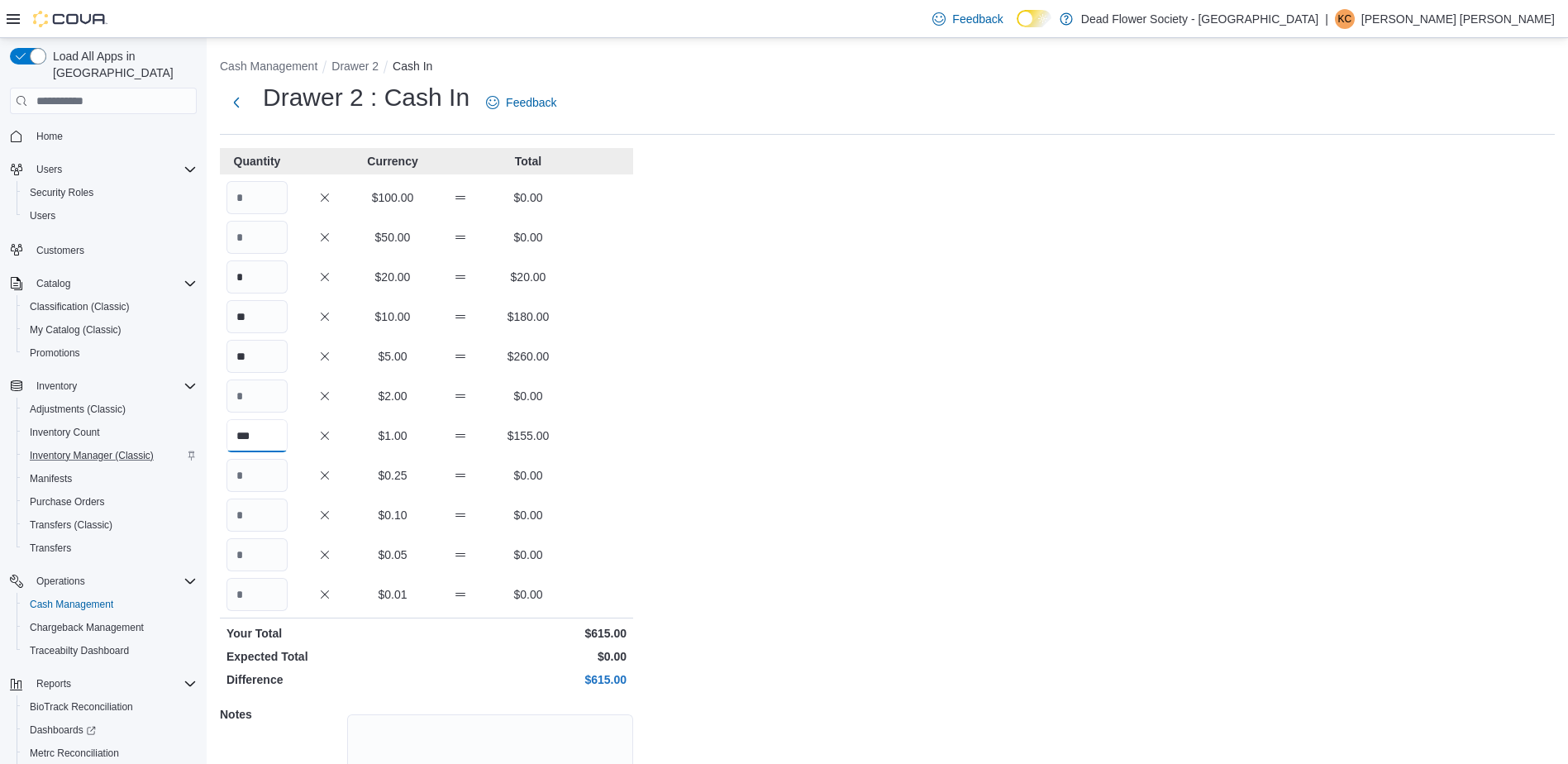
type input "***"
type input "**"
type input "*"
type input "**"
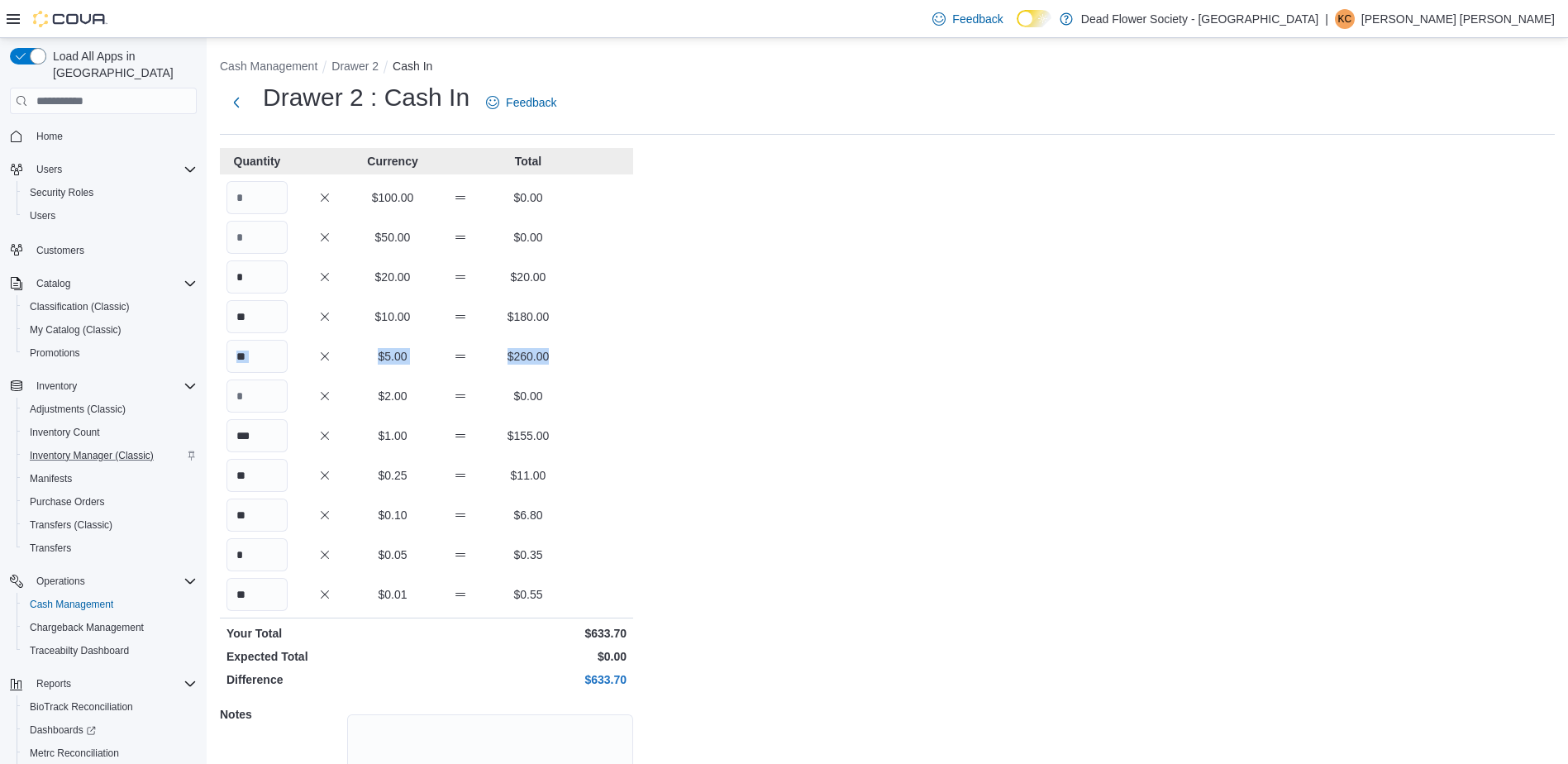
click at [715, 332] on div "Cash Management Drawer 2 Cash In Drawer 2 : Cash In Feedback Quantity Currency …" at bounding box center [888, 470] width 1362 height 863
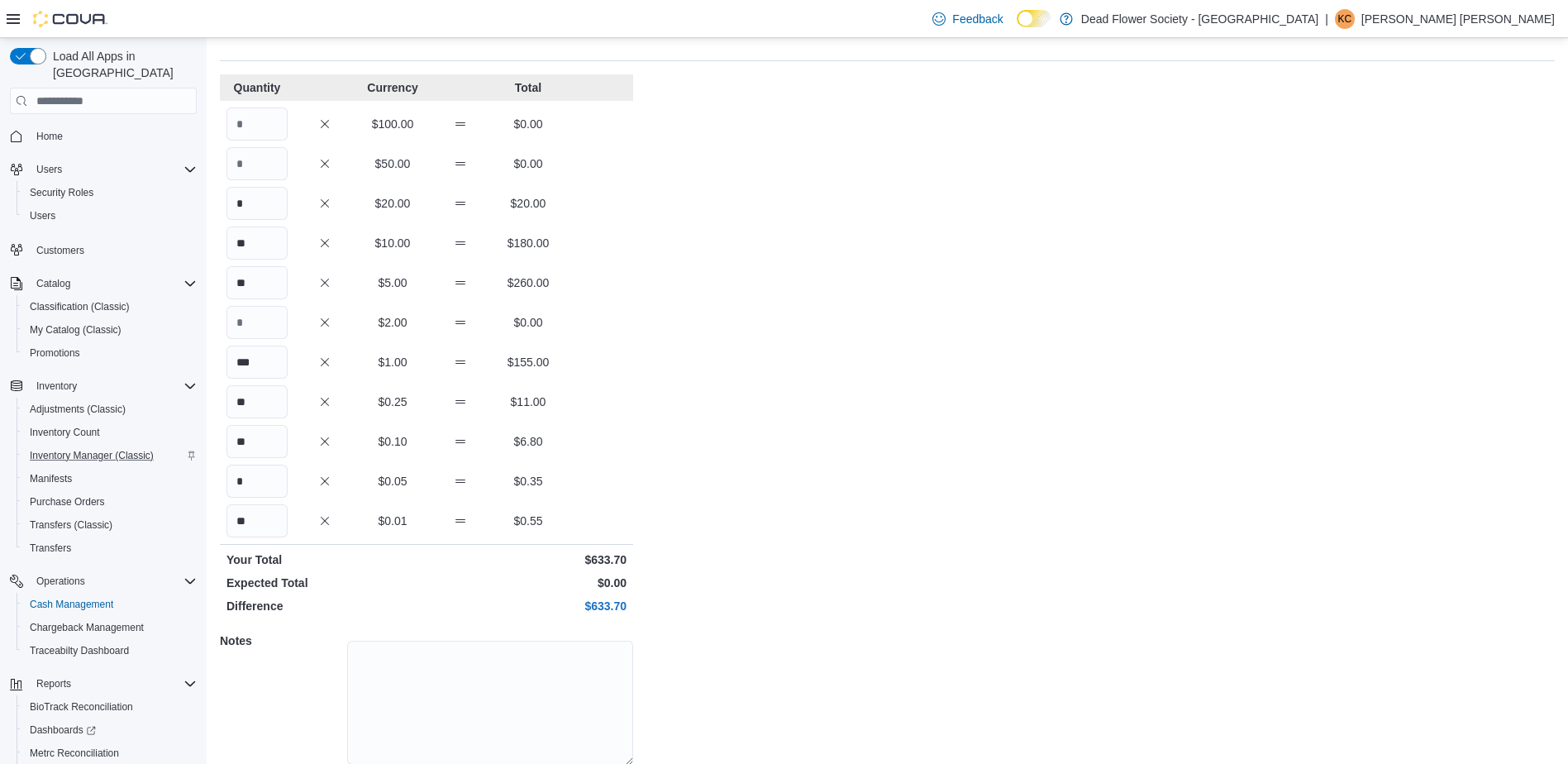
scroll to position [136, 0]
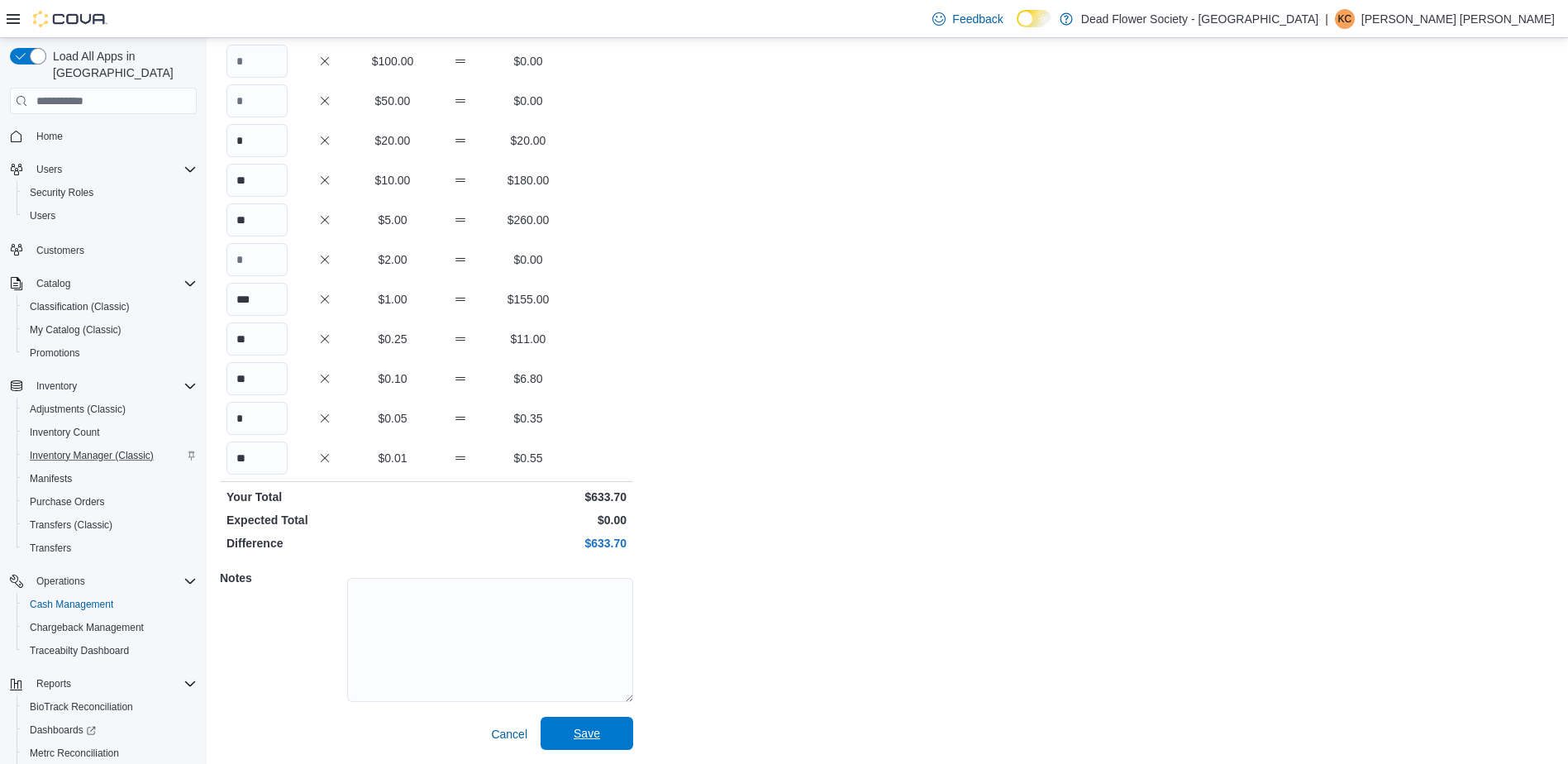
click at [600, 741] on span "Save" at bounding box center [587, 734] width 73 height 33
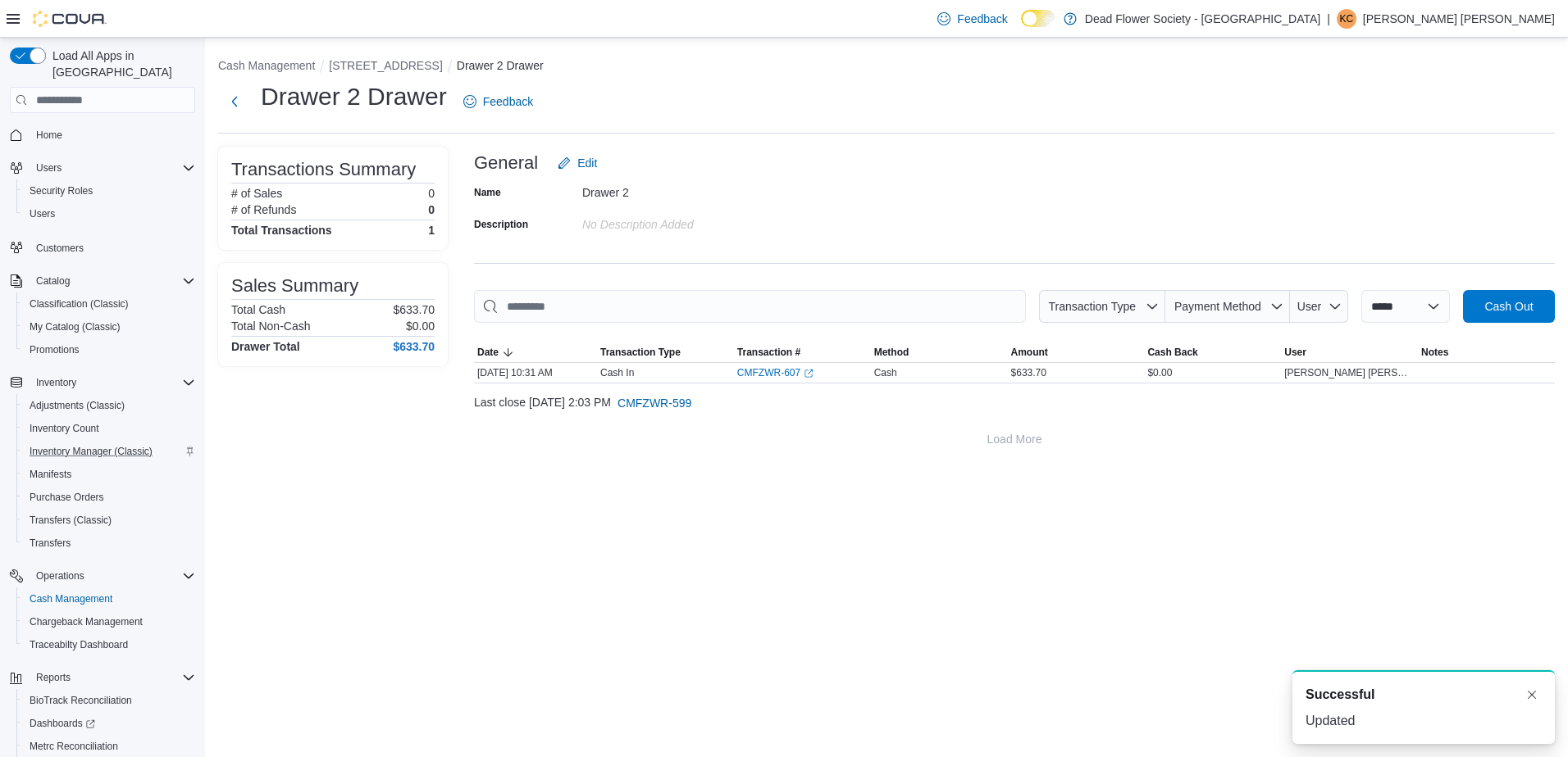
click at [855, 572] on div "**********" at bounding box center [886, 398] width 1363 height 720
